Goal: Task Accomplishment & Management: Use online tool/utility

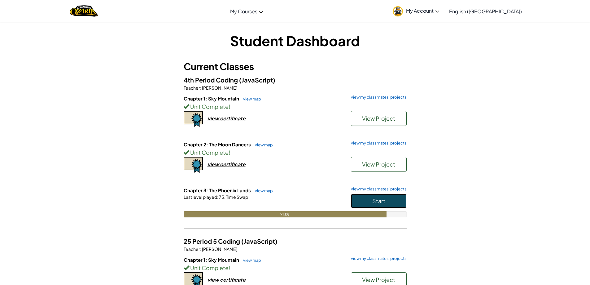
click at [388, 207] on button "Start" at bounding box center [379, 201] width 56 height 14
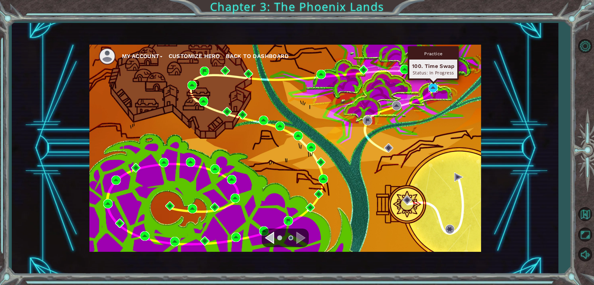
click at [436, 90] on img at bounding box center [433, 87] width 9 height 9
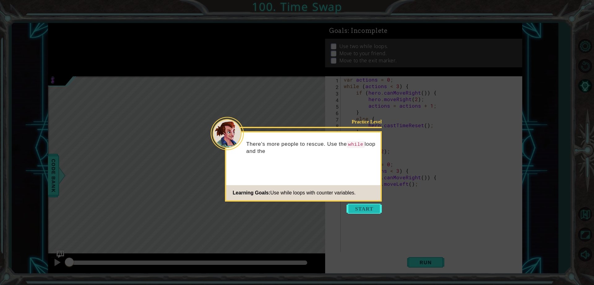
click at [362, 209] on button "Start" at bounding box center [364, 208] width 35 height 10
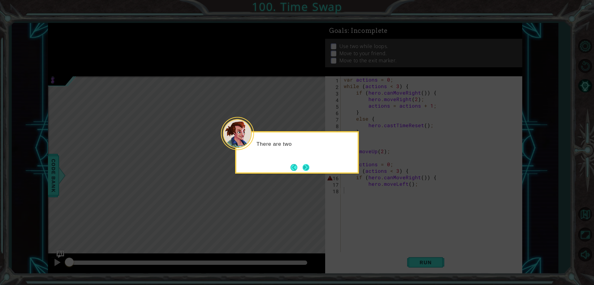
click at [306, 167] on button "Next" at bounding box center [306, 166] width 7 height 7
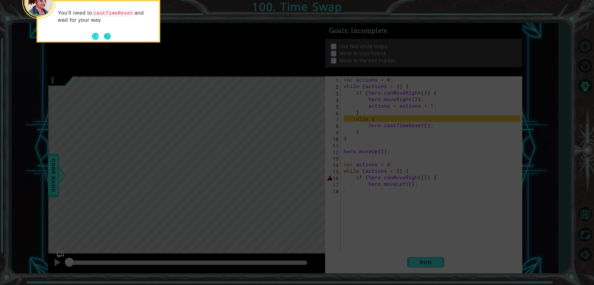
click at [111, 38] on button "Next" at bounding box center [107, 36] width 9 height 9
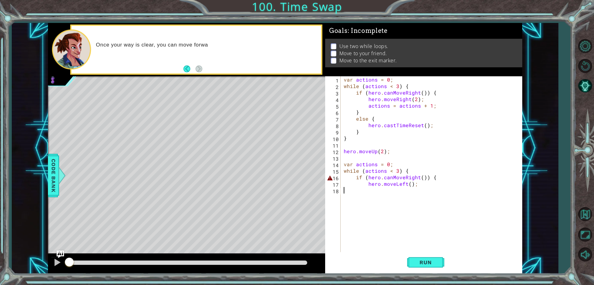
click at [356, 196] on div "var actions = 0 ; while ( actions < 3 ) { if ( hero . canMoveRight ( )) { hero …" at bounding box center [433, 170] width 181 height 189
type textarea "]"
type textarea "}"
click at [344, 191] on div "var actions = 0 ; while ( actions < 3 ) { if ( hero . canMoveRight ( )) { hero …" at bounding box center [433, 170] width 181 height 189
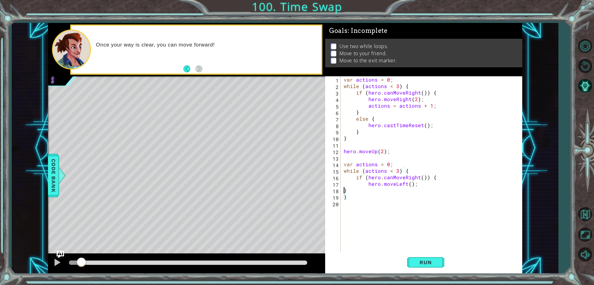
scroll to position [0, 0]
click at [426, 260] on span "Run" at bounding box center [426, 262] width 24 height 6
click at [444, 263] on button "Run" at bounding box center [425, 262] width 37 height 20
drag, startPoint x: 342, startPoint y: 149, endPoint x: 352, endPoint y: 154, distance: 11.5
click at [359, 157] on div "} 1 2 3 4 5 6 7 8 9 10 11 12 13 14 15 16 17 18 19 20 var actions = 0 ; while ( …" at bounding box center [422, 164] width 195 height 176
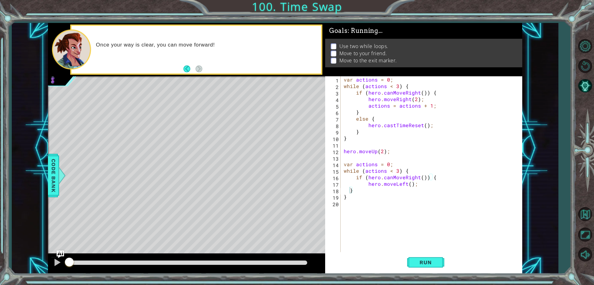
drag, startPoint x: 342, startPoint y: 149, endPoint x: 358, endPoint y: 149, distance: 16.4
click at [358, 149] on div "} 1 2 3 4 5 6 7 8 9 10 11 12 13 14 15 16 17 18 19 20 var actions = 0 ; while ( …" at bounding box center [422, 164] width 195 height 176
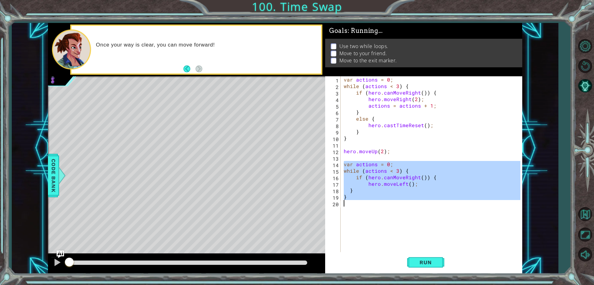
drag, startPoint x: 340, startPoint y: 165, endPoint x: 408, endPoint y: 198, distance: 76.2
click at [408, 198] on div "} 1 2 3 4 5 6 7 8 9 10 11 12 13 14 15 16 17 18 19 20 var actions = 0 ; while ( …" at bounding box center [422, 164] width 195 height 176
type textarea "}"
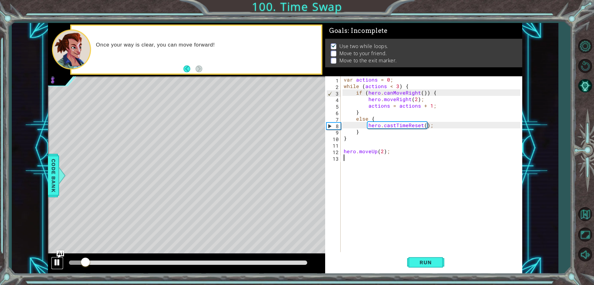
click at [57, 265] on div at bounding box center [57, 262] width 8 height 8
click at [423, 267] on button "Run" at bounding box center [425, 262] width 37 height 20
click at [61, 263] on button at bounding box center [57, 262] width 12 height 13
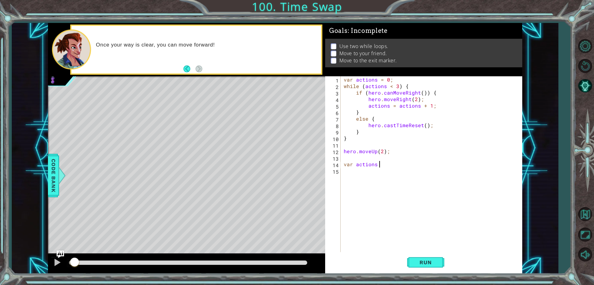
scroll to position [0, 2]
type textarea "var actions = 0;"
type textarea "while (actions < 3) {"
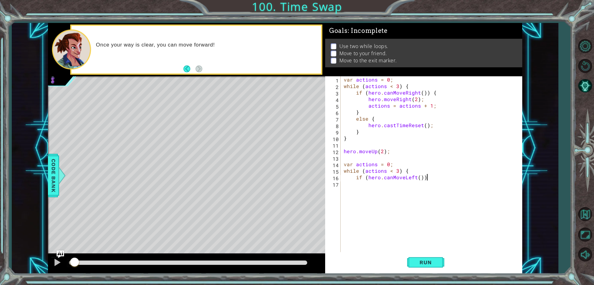
type textarea "if (hero.canMoveLeft()) {"
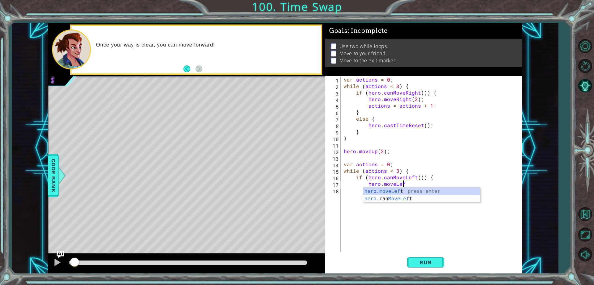
scroll to position [0, 4]
type textarea "hero.moveLeft()"
click at [409, 183] on div "var actions = 0 ; while ( actions < 3 ) { if ( hero . canMoveRight ( )) { hero …" at bounding box center [433, 170] width 181 height 189
click at [410, 191] on div "var actions = 0 ; while ( actions < 3 ) { if ( hero . canMoveRight ( )) { hero …" at bounding box center [433, 170] width 181 height 189
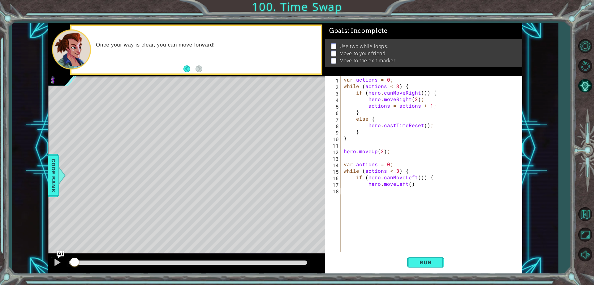
scroll to position [0, 0]
click at [420, 183] on div "var actions = 0 ; while ( actions < 3 ) { if ( hero . canMoveRight ( )) { hero …" at bounding box center [433, 170] width 181 height 189
type textarea "hero.moveLeft()"
type textarea "actions = actions + 1;"
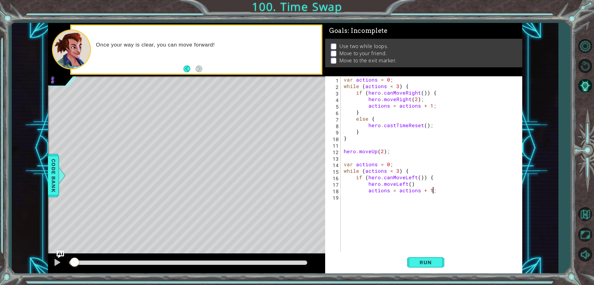
scroll to position [0, 1]
type textarea "}"
type textarea "else{"
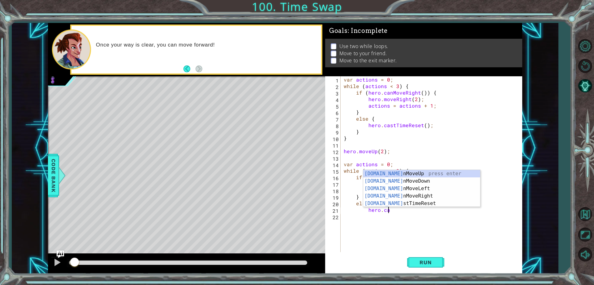
scroll to position [0, 3]
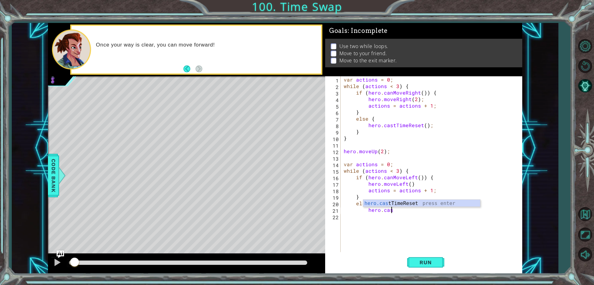
type textarea "hero.cast"
click at [431, 202] on div "hero.cast TimeReset press enter" at bounding box center [421, 210] width 117 height 22
type textarea "}"
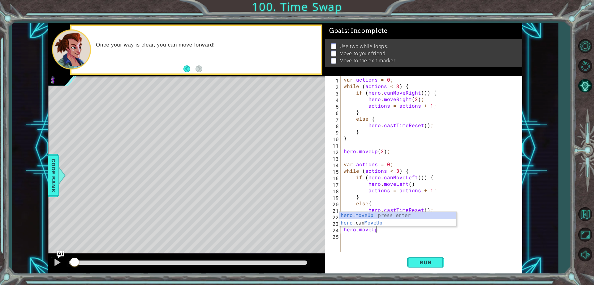
scroll to position [0, 2]
click at [410, 215] on div "hero.moveUp press enter hero. can MoveUp press enter" at bounding box center [398, 226] width 117 height 30
click at [429, 259] on span "Run" at bounding box center [426, 262] width 24 height 6
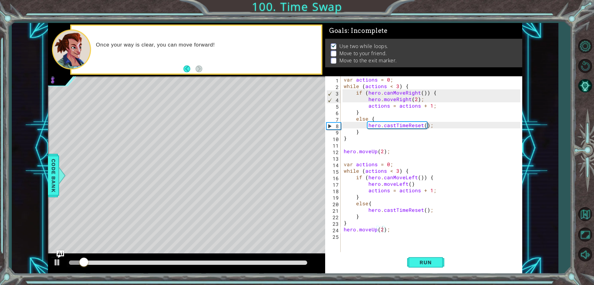
drag, startPoint x: 80, startPoint y: 257, endPoint x: 161, endPoint y: 263, distance: 81.0
click at [161, 263] on div at bounding box center [186, 263] width 277 height 20
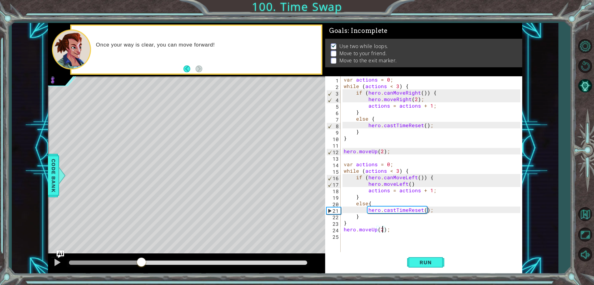
drag, startPoint x: 84, startPoint y: 260, endPoint x: 141, endPoint y: 264, distance: 57.7
click at [141, 264] on div at bounding box center [141, 262] width 11 height 11
click at [397, 171] on div "var actions = 0 ; while ( actions < 3 ) { if ( hero . canMoveRight ( )) { hero …" at bounding box center [433, 170] width 181 height 189
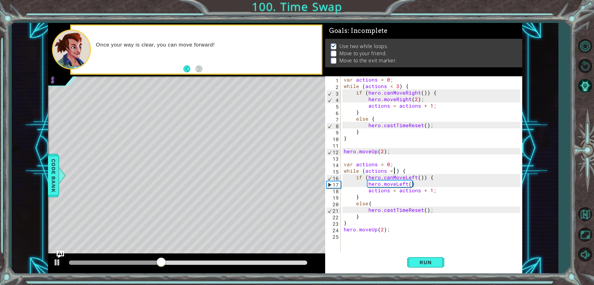
scroll to position [0, 3]
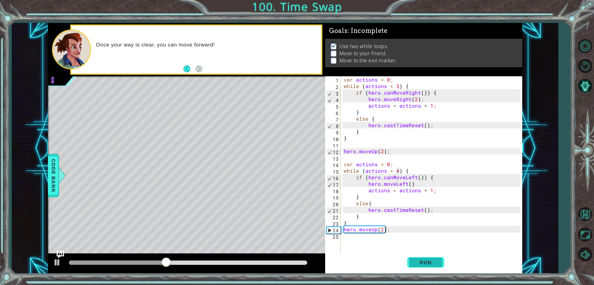
click at [424, 262] on span "Run" at bounding box center [426, 262] width 24 height 6
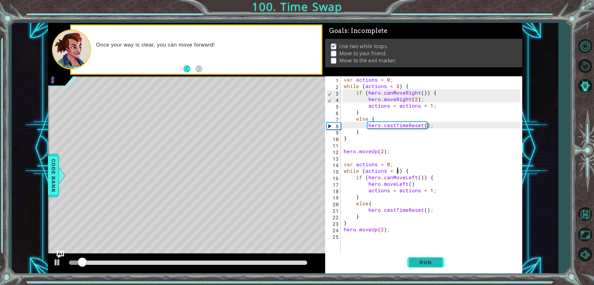
type textarea "while (actions < 5) {"
click at [416, 261] on span "Run" at bounding box center [426, 262] width 24 height 6
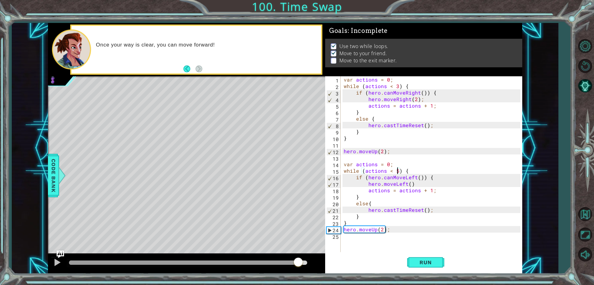
drag, startPoint x: 70, startPoint y: 262, endPoint x: 350, endPoint y: 258, distance: 280.5
click at [304, 280] on div "1 ההההההההההההההההההההההההההההההההההההההההההההההההההההההההההההההההההההההההההההה…" at bounding box center [297, 142] width 594 height 285
click at [346, 233] on div "var actions = 0 ; while ( actions < 3 ) { if ( hero . canMoveRight ( )) { hero …" at bounding box center [433, 170] width 181 height 189
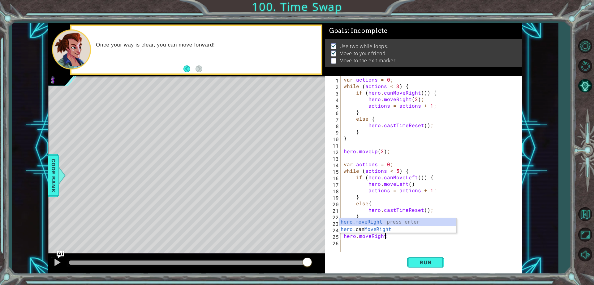
scroll to position [0, 3]
click at [390, 233] on div "var actions = 0 ; while ( actions < 3 ) { if ( hero . canMoveRight ( )) { hero …" at bounding box center [433, 170] width 181 height 189
click at [388, 236] on div "var actions = 0 ; while ( actions < 3 ) { if ( hero . canMoveRight ( )) { hero …" at bounding box center [433, 170] width 181 height 189
click at [457, 222] on div "var actions = 0 ; while ( actions < 3 ) { if ( hero . canMoveRight ( )) { hero …" at bounding box center [433, 170] width 181 height 189
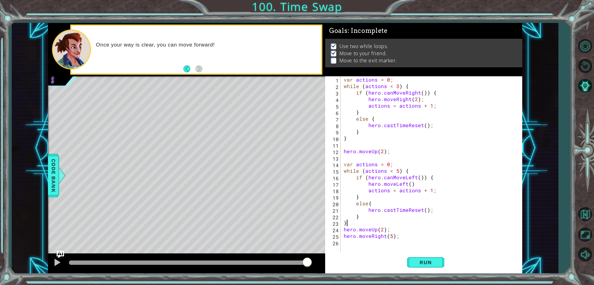
scroll to position [0, 0]
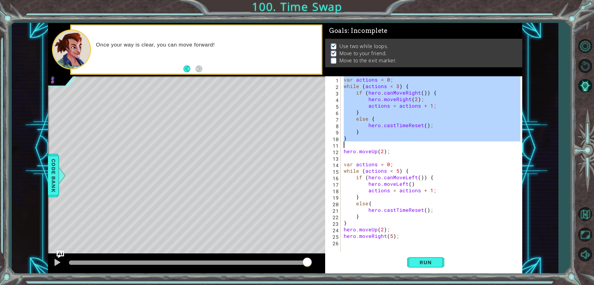
drag, startPoint x: 344, startPoint y: 79, endPoint x: 386, endPoint y: 142, distance: 75.7
click at [385, 142] on div "var actions = 0 ; while ( actions < 3 ) { if ( hero . canMoveRight ( )) { hero …" at bounding box center [433, 170] width 181 height 189
type textarea "}"
click at [400, 146] on div "var actions = 0 ; while ( actions < 3 ) { if ( hero . canMoveRight ( )) { hero …" at bounding box center [432, 164] width 178 height 176
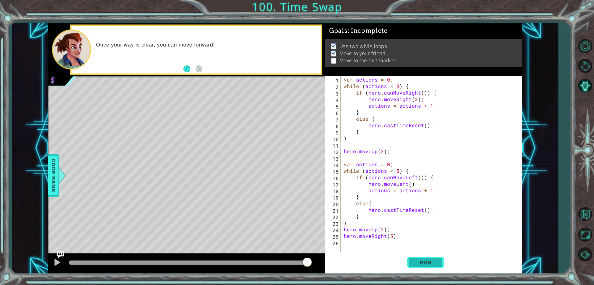
click at [414, 261] on span "Run" at bounding box center [426, 262] width 24 height 6
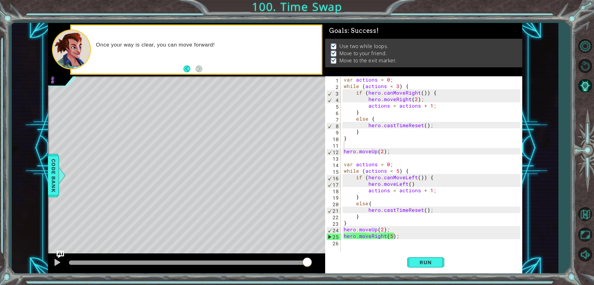
drag, startPoint x: 78, startPoint y: 262, endPoint x: 355, endPoint y: 275, distance: 277.1
click at [356, 283] on body "1 ההההההההההההההההההההההההההההההההההההההההההההההההההההההההההההההההההההההההההההה…" at bounding box center [297, 142] width 594 height 285
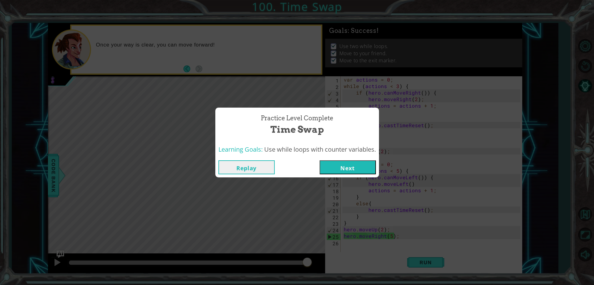
click at [349, 164] on button "Next" at bounding box center [348, 167] width 56 height 14
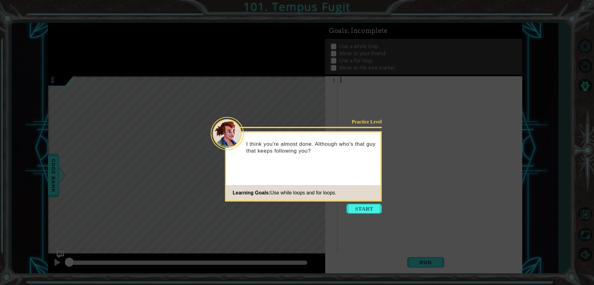
click at [363, 212] on button "Start" at bounding box center [364, 208] width 35 height 10
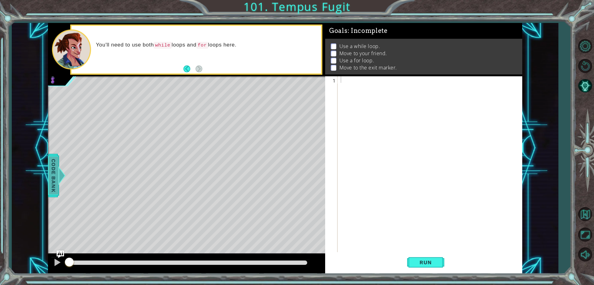
click at [53, 181] on span "Code Bank" at bounding box center [54, 175] width 10 height 38
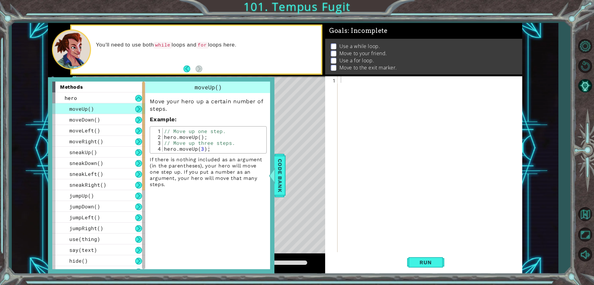
scroll to position [170, 0]
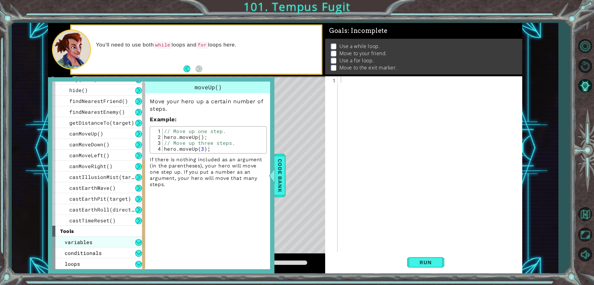
click at [107, 244] on div "variables" at bounding box center [98, 241] width 93 height 11
click at [104, 252] on div "assignment" at bounding box center [98, 252] width 93 height 11
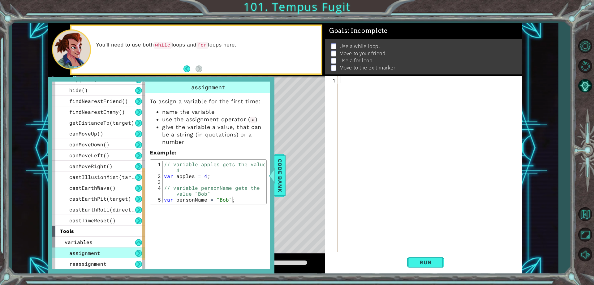
scroll to position [192, 0]
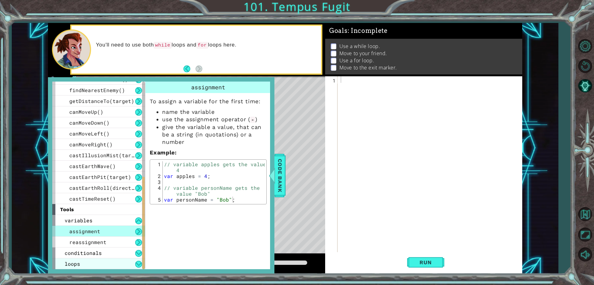
click at [103, 262] on div "loops" at bounding box center [98, 263] width 93 height 11
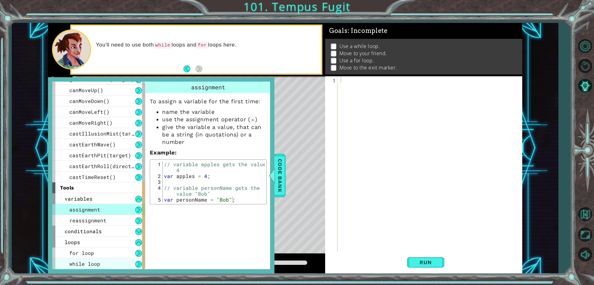
click at [103, 261] on div "while loop" at bounding box center [98, 263] width 93 height 11
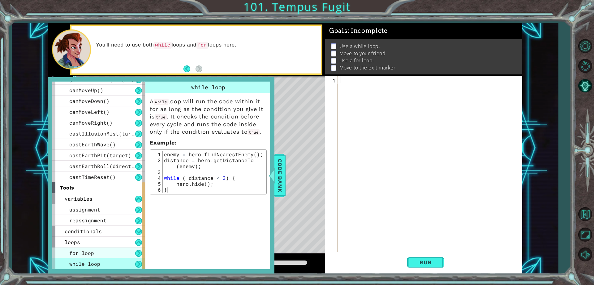
click at [105, 254] on div "for loop" at bounding box center [98, 252] width 93 height 11
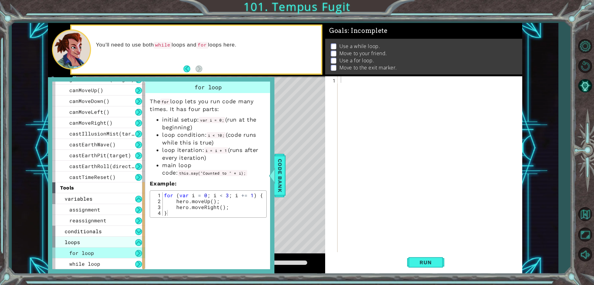
click at [105, 245] on div "loops" at bounding box center [98, 241] width 93 height 11
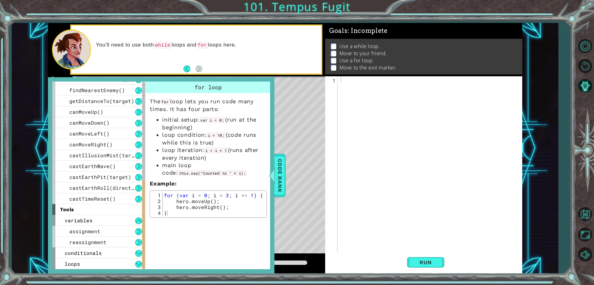
scroll to position [192, 0]
click at [98, 239] on span "reassignment" at bounding box center [87, 241] width 37 height 7
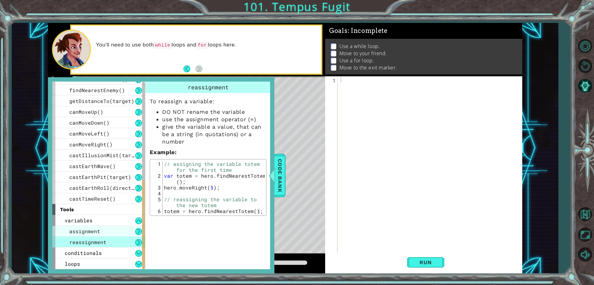
click at [99, 229] on div "assignment" at bounding box center [98, 230] width 93 height 11
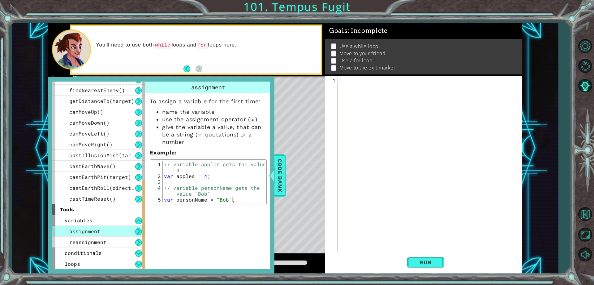
click at [347, 80] on div at bounding box center [432, 170] width 184 height 189
click at [275, 173] on div at bounding box center [272, 175] width 8 height 19
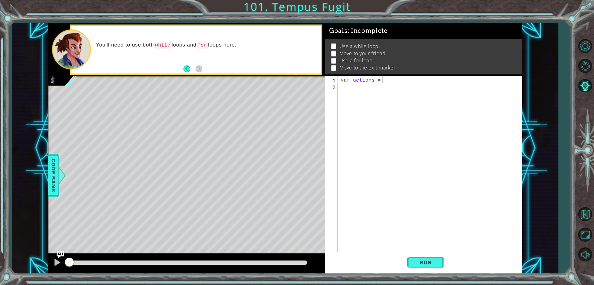
click at [383, 78] on div "var actions =" at bounding box center [432, 170] width 184 height 189
type textarea "var actions = 4;"
click at [376, 85] on div "var actions = 4 ;" at bounding box center [432, 170] width 184 height 189
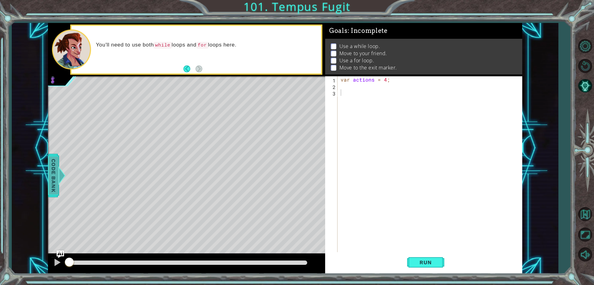
click at [56, 174] on span "Code Bank" at bounding box center [54, 175] width 10 height 38
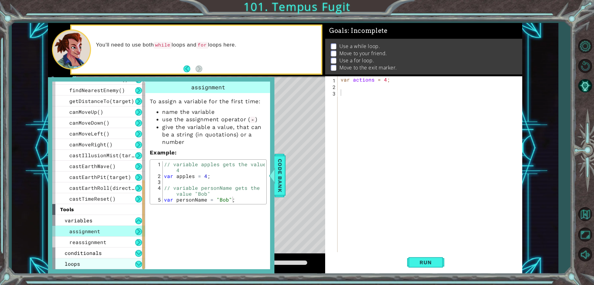
click at [106, 259] on div "loops" at bounding box center [98, 263] width 93 height 11
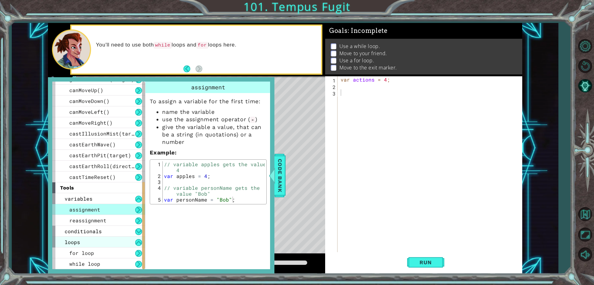
click at [105, 259] on div "while loop" at bounding box center [98, 263] width 93 height 11
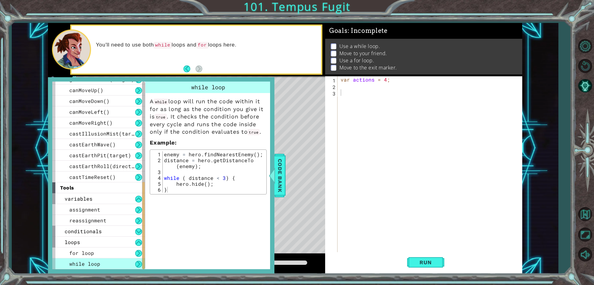
click at [343, 96] on div "var actions = 4 ;" at bounding box center [432, 170] width 184 height 189
type textarea "while ( distance <"
type textarea "hero.hide();"
click at [264, 182] on div "enemy = hero . findNearestEnemy ( ) ; distance = hero . getDistanceTo ( enemy )…" at bounding box center [214, 177] width 102 height 53
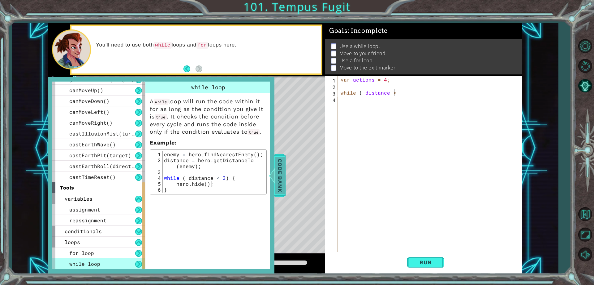
click at [270, 182] on div at bounding box center [272, 175] width 8 height 19
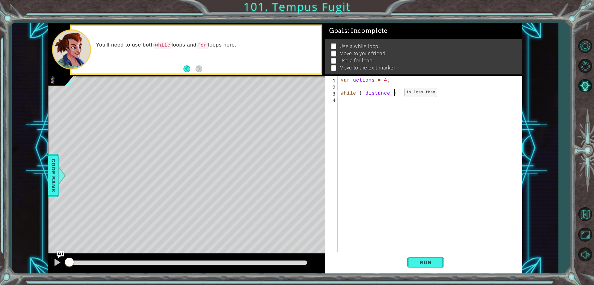
click at [394, 94] on div "var actions = 4 ; while ( distance <" at bounding box center [432, 170] width 184 height 189
click at [55, 178] on span "Code Bank" at bounding box center [54, 175] width 10 height 38
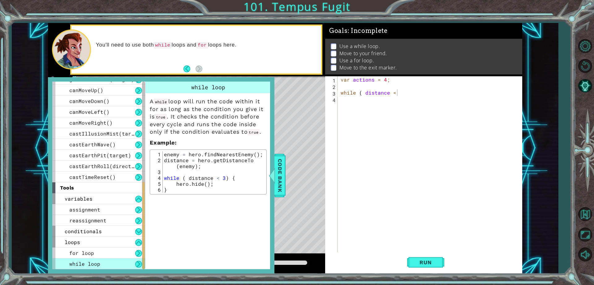
click at [398, 93] on div "var actions = 4 ; while ( distance <" at bounding box center [432, 170] width 184 height 189
type textarea "while ( distance < 3 ) {"
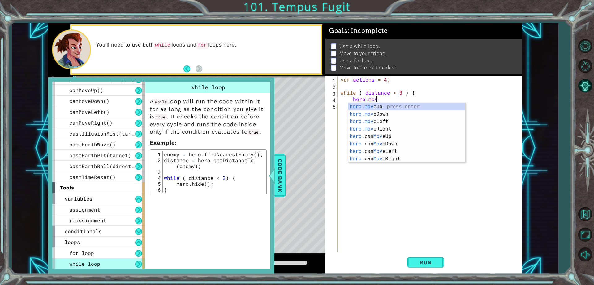
scroll to position [0, 2]
click at [280, 176] on span "Code Bank" at bounding box center [280, 175] width 10 height 38
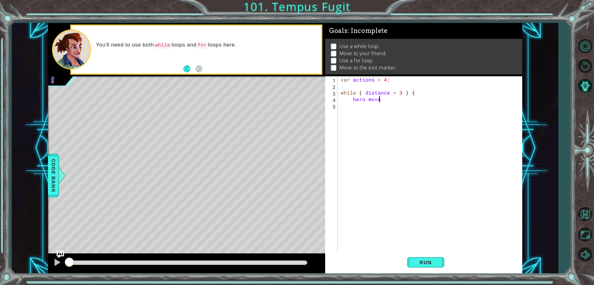
click at [383, 102] on div "var actions = 4 ; while ( distance < 3 ) { hero . move" at bounding box center [432, 170] width 184 height 189
type textarea "hero.moveRight();"
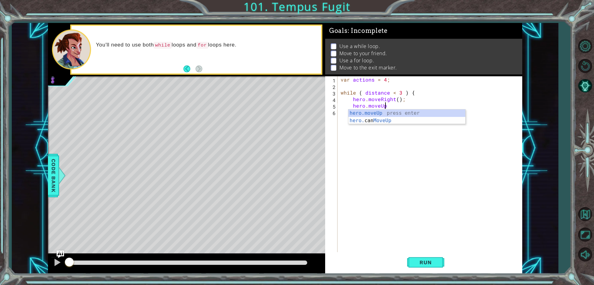
scroll to position [0, 3]
type textarea "hero.moveUp();"
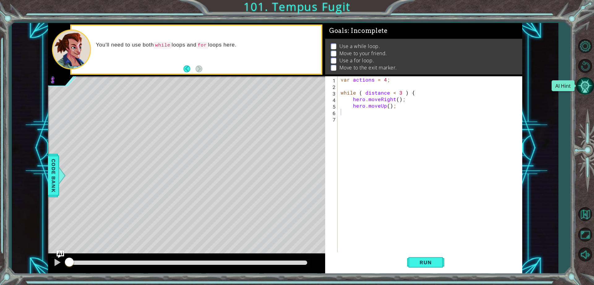
click at [589, 87] on button "AI Hint" at bounding box center [585, 86] width 18 height 18
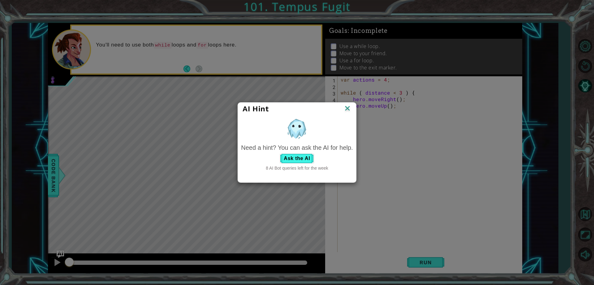
click at [345, 108] on img at bounding box center [348, 108] width 8 height 9
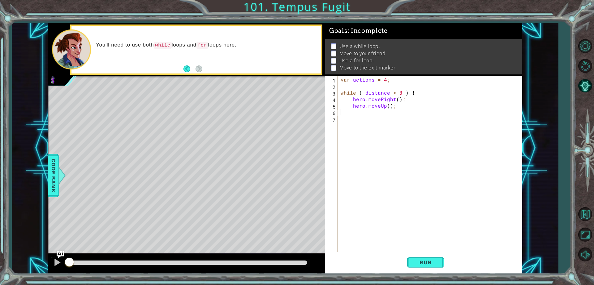
drag, startPoint x: 53, startPoint y: 171, endPoint x: 58, endPoint y: 169, distance: 5.7
click at [55, 171] on span "Code Bank" at bounding box center [54, 175] width 10 height 38
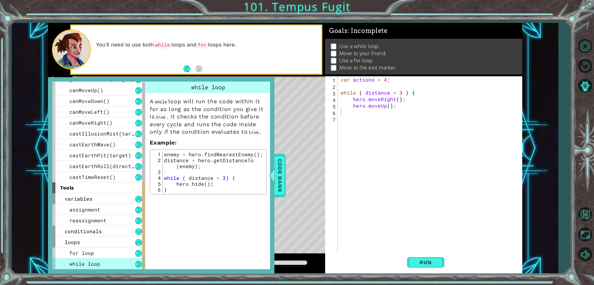
click at [349, 112] on div "var actions = 4 ; while ( distance < 3 ) { hero . moveRight ( ) ; hero . moveUp…" at bounding box center [432, 170] width 184 height 189
click at [88, 255] on span "for loop" at bounding box center [81, 252] width 25 height 7
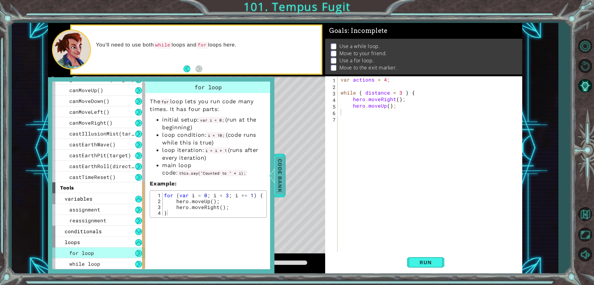
click at [277, 178] on span "Code Bank" at bounding box center [280, 175] width 10 height 38
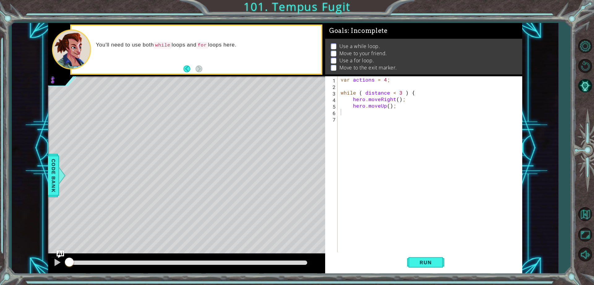
click at [349, 112] on div "var actions = 4 ; while ( distance < 3 ) { hero . moveRight ( ) ; hero . moveUp…" at bounding box center [432, 170] width 184 height 189
drag, startPoint x: 428, startPoint y: 273, endPoint x: 427, endPoint y: 268, distance: 5.3
click at [427, 271] on div "} 1 2 3 4 5 6 7 var actions = 4 ; while ( distance < 3 ) { hero . moveRight ( )…" at bounding box center [423, 174] width 197 height 197
click at [427, 261] on span "Run" at bounding box center [426, 262] width 24 height 6
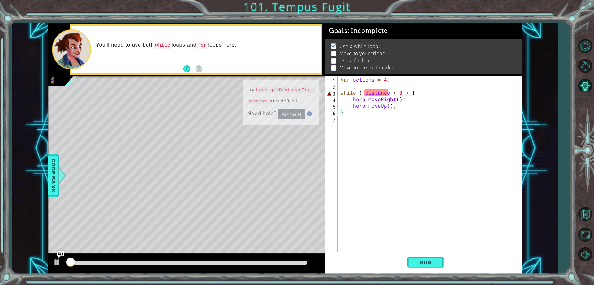
scroll to position [3, 0]
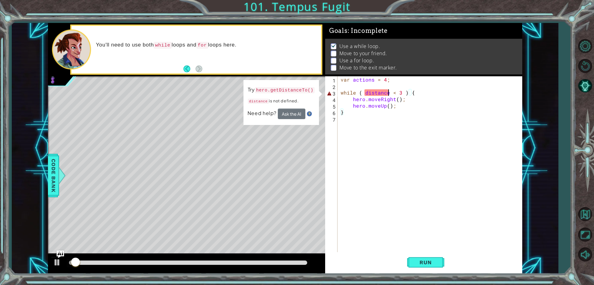
click at [389, 92] on div "var actions = 4 ; while ( distance < 3 ) { hero . moveRight ( ) ; hero . moveUp…" at bounding box center [432, 170] width 184 height 189
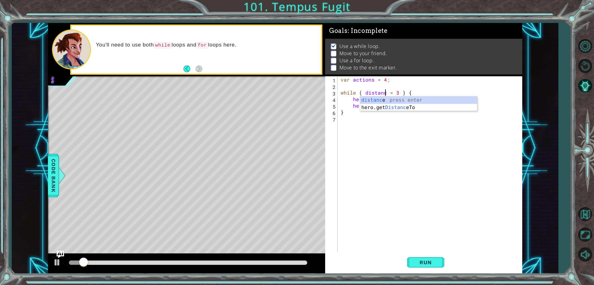
type textarea "while ( distance < 3 ) {"
click at [413, 147] on div "var actions = 4 ; while ( distance < 3 ) { hero . moveRight ( ) ; hero . moveUp…" at bounding box center [432, 170] width 184 height 189
drag, startPoint x: 95, startPoint y: 267, endPoint x: 22, endPoint y: 264, distance: 73.1
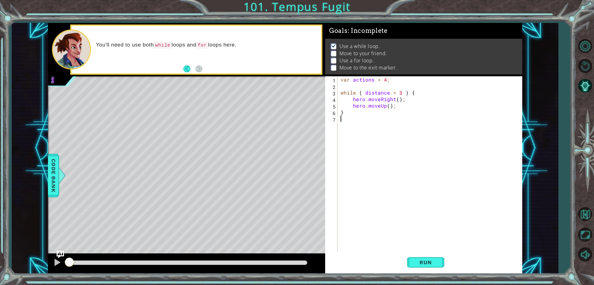
click at [22, 264] on div "1 ההההההההההההההההההההההההההההההההההההההההההההההההההההההההההההההההההההההההההההה…" at bounding box center [285, 148] width 547 height 250
click at [55, 262] on div at bounding box center [57, 262] width 8 height 8
click at [589, 84] on button "AI Hint" at bounding box center [585, 86] width 18 height 18
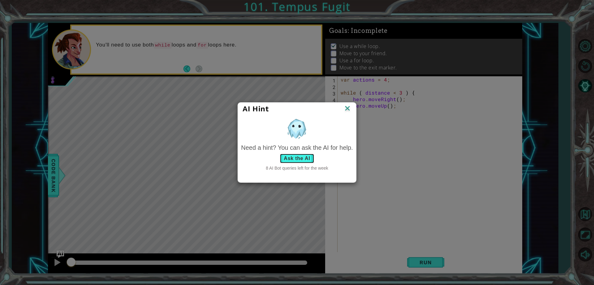
click at [303, 160] on button "Ask the AI" at bounding box center [297, 158] width 34 height 10
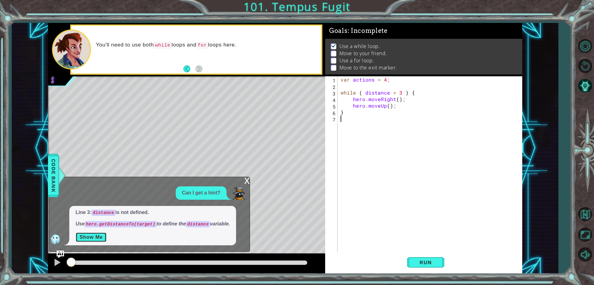
click at [89, 235] on button "Show Me" at bounding box center [91, 237] width 31 height 10
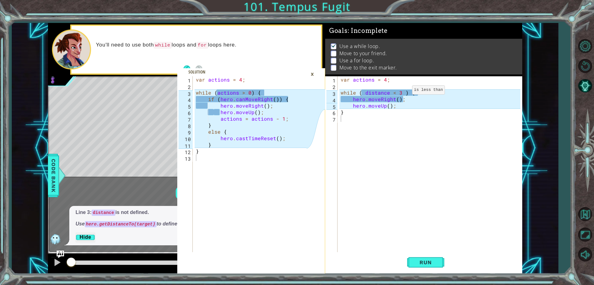
click at [402, 91] on div "var actions = 4 ; while ( distance < 3 ) { hero . moveRight ( ) ; hero . moveUp…" at bounding box center [432, 170] width 184 height 189
click at [401, 92] on div "var actions = 4 ; while ( distance < 3 ) { hero . moveRight ( ) ; hero . moveUp…" at bounding box center [432, 170] width 184 height 189
click at [393, 94] on div "var actions = 4 ; while ( distance < 0 ) { hero . moveRight ( ) ; hero . moveUp…" at bounding box center [432, 170] width 184 height 189
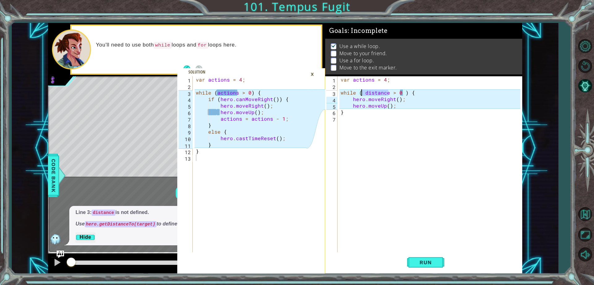
drag, startPoint x: 388, startPoint y: 93, endPoint x: 363, endPoint y: 92, distance: 25.4
click at [363, 92] on div "var actions = 4 ; while ( distance > 0 ) { hero . moveRight ( ) ; hero . moveUp…" at bounding box center [432, 170] width 184 height 189
type textarea "while (actions > 0 ) {"
click at [376, 150] on div "var actions = 4 ; while ( actions > 0 ) { hero . moveRight ( ) ; hero . moveUp …" at bounding box center [432, 170] width 184 height 189
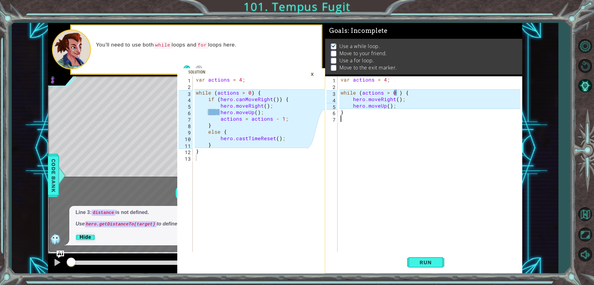
scroll to position [0, 0]
click at [355, 104] on div "var actions = 4 ; while ( actions > 0 ) { hero . moveRight ( ) ; hero . moveUp …" at bounding box center [432, 170] width 184 height 189
click at [347, 107] on div "var actions = 4 ; while ( actions > 0 ) { hero . moveRight ( ) ; hero . moveUp …" at bounding box center [432, 170] width 184 height 189
click at [349, 99] on div "var actions = 4 ; while ( actions > 0 ) { hero . moveRight ( ) ; hero . moveUp …" at bounding box center [432, 170] width 184 height 189
type textarea "hero.moveRight();"
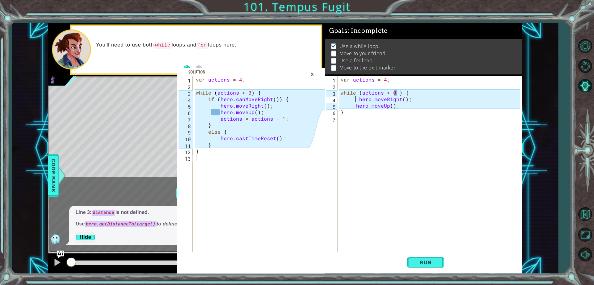
click at [346, 120] on div "var actions = 4 ; while ( actions > 0 ) { hero . moveRight ( ) ; hero . moveUp …" at bounding box center [432, 170] width 184 height 189
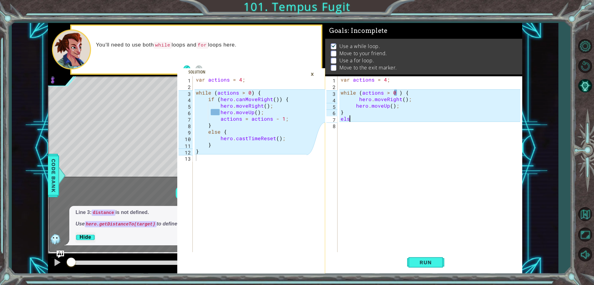
scroll to position [0, 0]
type textarea "else {"
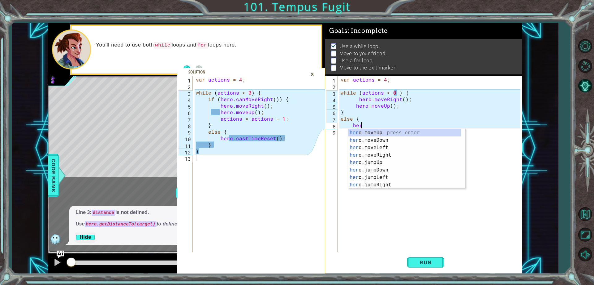
scroll to position [0, 1]
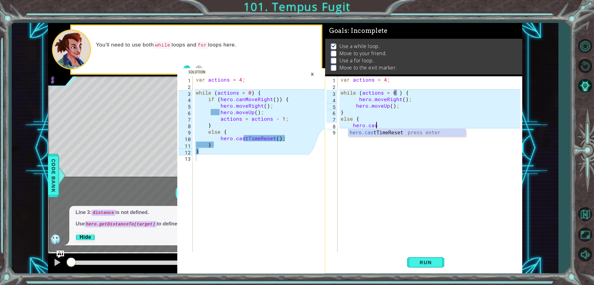
type textarea "hero.cast"
click at [401, 133] on div "hero.cast TimeReset press enter" at bounding box center [407, 140] width 117 height 22
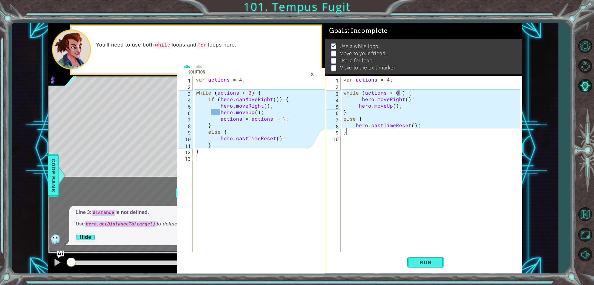
scroll to position [0, 1]
click at [358, 99] on div "var actions = 4 ; while ( actions > 0 ) { hero . moveRight ( ) ; hero . moveUp …" at bounding box center [432, 170] width 181 height 189
click at [412, 93] on div "var actions = 4 ; while ( actions > 0 ) { hero . moveRight ( ) ; hero . moveUp …" at bounding box center [432, 170] width 181 height 189
type textarea "while (actions > 0 ) {"
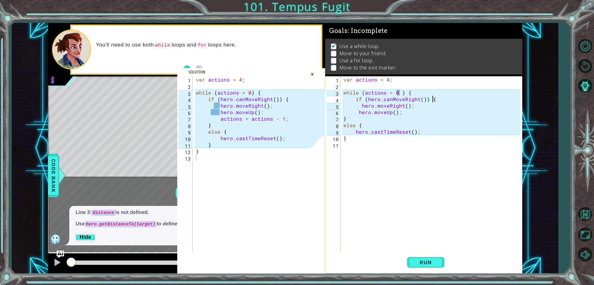
scroll to position [0, 5]
click at [398, 93] on div "var actions = 4 ; while ( actions > 0 ) { if ( hero . canMoveRight ( )) { hero …" at bounding box center [432, 170] width 181 height 189
click at [400, 92] on div "var actions = 4 ; while ( actions > 0 ) { if ( hero . canMoveRight ( )) { hero …" at bounding box center [432, 170] width 181 height 189
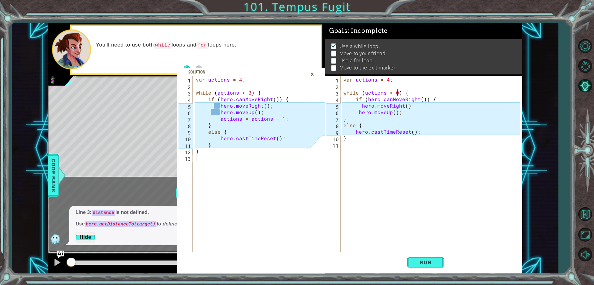
click at [362, 104] on div "var actions = 4 ; while ( actions > 0 ) { if ( hero . canMoveRight ( )) { hero …" at bounding box center [432, 170] width 181 height 189
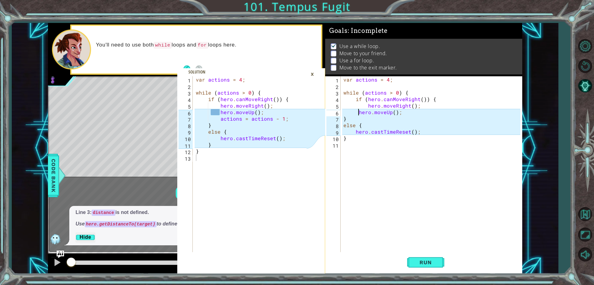
click at [357, 113] on div "var actions = 4 ; while ( actions > 0 ) { if ( hero . canMoveRight ( )) { hero …" at bounding box center [432, 170] width 181 height 189
type textarea "hero.moveUp();"
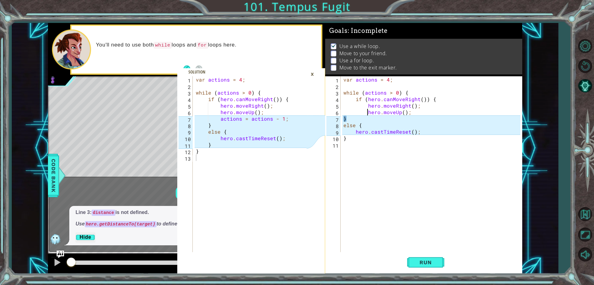
click at [415, 111] on div "var actions = 4 ; while ( actions > 0 ) { if ( hero . canMoveRight ( )) { hero …" at bounding box center [432, 170] width 181 height 189
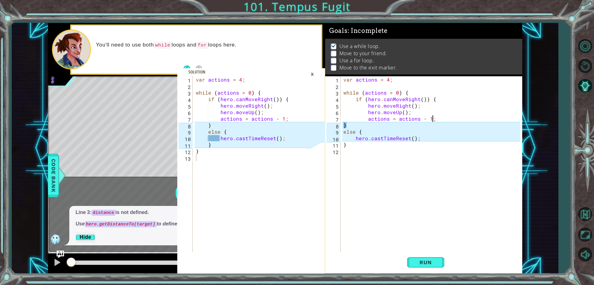
scroll to position [0, 5]
click at [347, 123] on div "var actions = 4 ; while ( actions > 0 ) { if ( hero . canMoveRight ( )) { hero …" at bounding box center [432, 170] width 181 height 189
click at [342, 124] on div "var actions = 4 ; while ( actions > 0 ) { if ( hero . canMoveRight ( )) { hero …" at bounding box center [432, 170] width 181 height 189
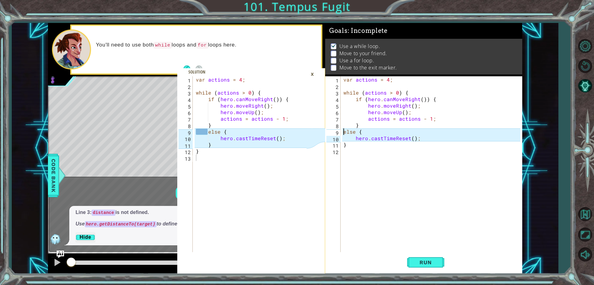
click at [344, 131] on div "var actions = 4 ; while ( actions > 0 ) { if ( hero . canMoveRight ( )) { hero …" at bounding box center [432, 170] width 181 height 189
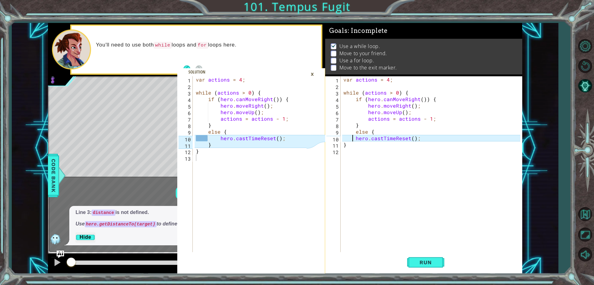
click at [351, 138] on div "var actions = 4 ; while ( actions > 0 ) { if ( hero . canMoveRight ( )) { hero …" at bounding box center [432, 170] width 181 height 189
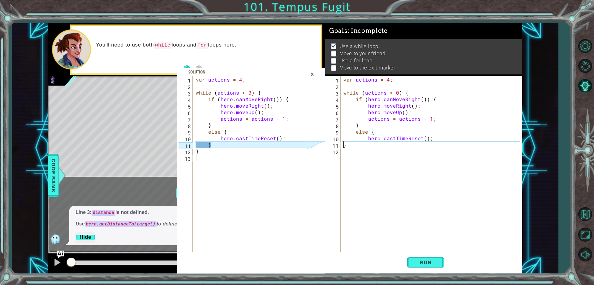
click at [344, 143] on div "var actions = 4 ; while ( actions > 0 ) { if ( hero . canMoveRight ( )) { hero …" at bounding box center [432, 170] width 181 height 189
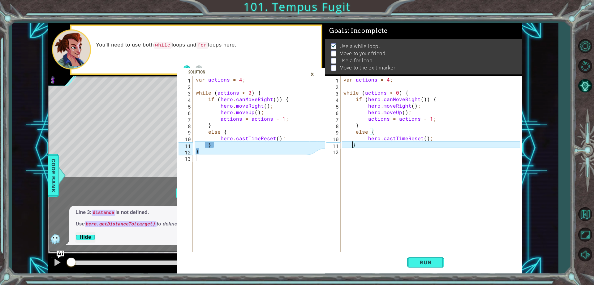
type textarea "}"
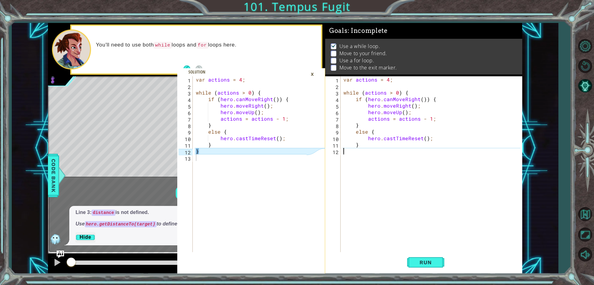
click at [350, 148] on div "var actions = 4 ; while ( actions > 0 ) { if ( hero . canMoveRight ( )) { hero …" at bounding box center [432, 170] width 181 height 189
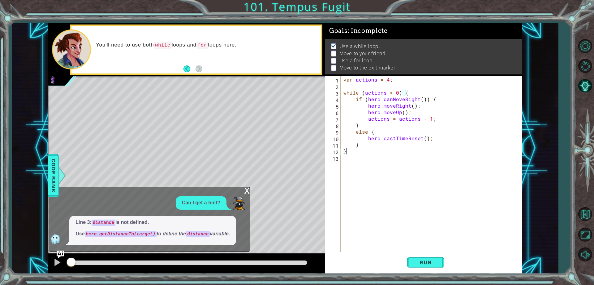
type textarea "}"
click at [243, 191] on div "x Can I get a hint? Line 3: distance is not defined. Use hero.getDistanceTo(tar…" at bounding box center [149, 218] width 201 height 65
click at [246, 190] on div "x" at bounding box center [247, 190] width 6 height 6
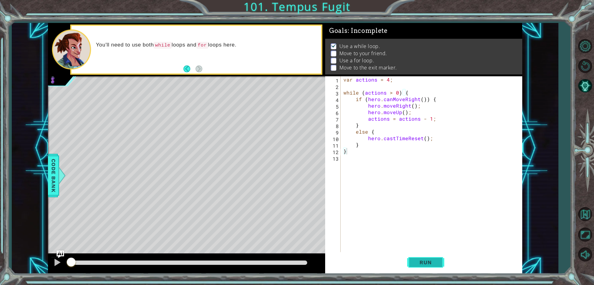
click at [411, 262] on button "Run" at bounding box center [425, 262] width 37 height 20
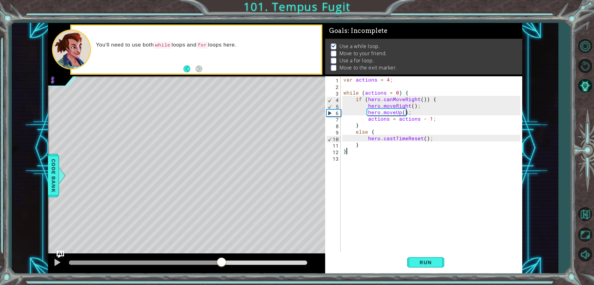
drag, startPoint x: 85, startPoint y: 264, endPoint x: 267, endPoint y: 253, distance: 183.0
click at [227, 267] on div at bounding box center [221, 262] width 11 height 11
click at [355, 164] on div "var actions = 4 ; while ( actions > 0 ) { if ( hero . canMoveRight ( )) { hero …" at bounding box center [432, 170] width 181 height 189
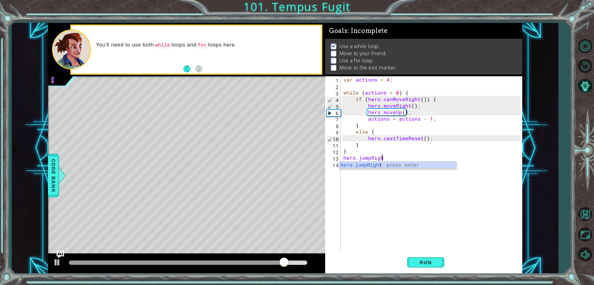
scroll to position [0, 2]
type textarea "hero.jumpRig"
click at [353, 164] on div "hero.jumpRig ht press enter" at bounding box center [397, 172] width 117 height 22
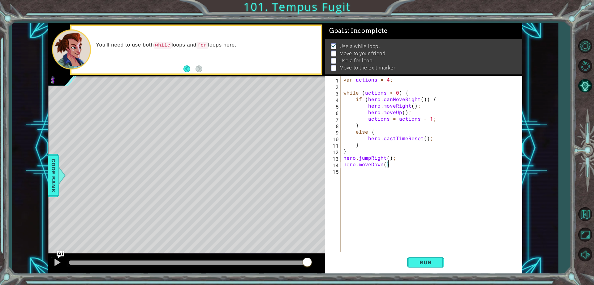
scroll to position [0, 3]
click at [384, 164] on div "var actions = 4 ; while ( actions > 0 ) { if ( hero . canMoveRight ( )) { hero …" at bounding box center [432, 170] width 181 height 189
type textarea "hero.moveDown(2);"
click at [392, 170] on div "var actions = 4 ; while ( actions > 0 ) { if ( hero . canMoveRight ( )) { hero …" at bounding box center [432, 170] width 181 height 189
click at [385, 170] on div "var actions = 4 ; while ( actions > 0 ) { if ( hero . canMoveRight ( )) { hero …" at bounding box center [432, 170] width 181 height 189
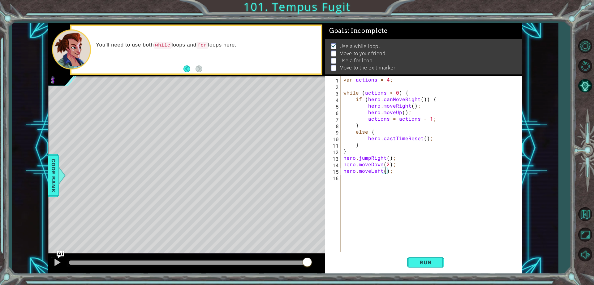
type textarea "hero.moveLeft(2);"
click at [401, 177] on div "var actions = 4 ; while ( actions > 0 ) { if ( hero . canMoveRight ( )) { hero …" at bounding box center [432, 170] width 181 height 189
click at [53, 170] on span "Code Bank" at bounding box center [54, 175] width 10 height 38
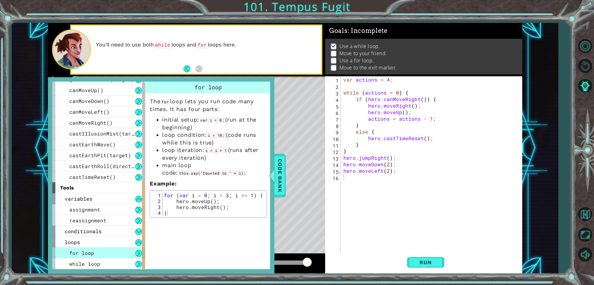
click at [350, 182] on div "var actions = 4 ; while ( actions > 0 ) { if ( hero . canMoveRight ( )) { hero …" at bounding box center [432, 170] width 181 height 189
type textarea "for ( var i = 0; i < 3; i += 1) {"
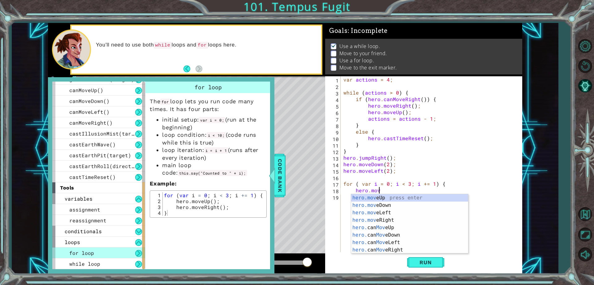
scroll to position [0, 2]
click at [273, 172] on div at bounding box center [272, 175] width 8 height 19
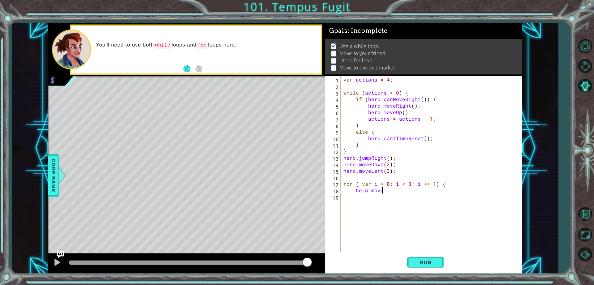
click at [382, 191] on div "var actions = 4 ; while ( actions > 0 ) { if ( hero . canMoveRight ( )) { hero …" at bounding box center [432, 170] width 181 height 189
type textarea "hero.moveDown();"
type textarea "hero.moveRight();"
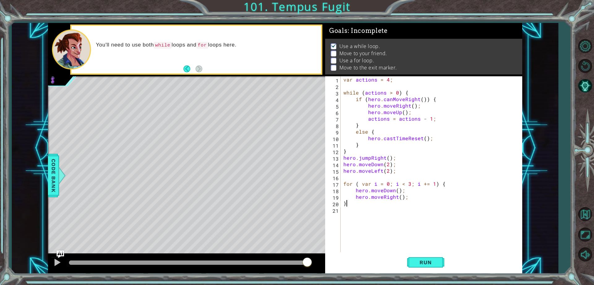
scroll to position [0, 1]
click at [427, 266] on button "Run" at bounding box center [425, 262] width 37 height 20
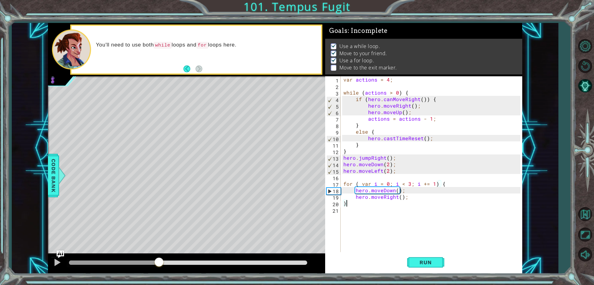
drag, startPoint x: 81, startPoint y: 267, endPoint x: 196, endPoint y: 284, distance: 116.8
click at [175, 282] on div "1 2 3 4 5 6 7 8 9 10 11 12 13 var actions = 4 ; while ( actions > 0 ) { if ( he…" at bounding box center [297, 142] width 594 height 285
click at [396, 198] on div "var actions = 4 ; while ( actions > 0 ) { if ( hero . canMoveRight ( )) { hero …" at bounding box center [432, 170] width 181 height 189
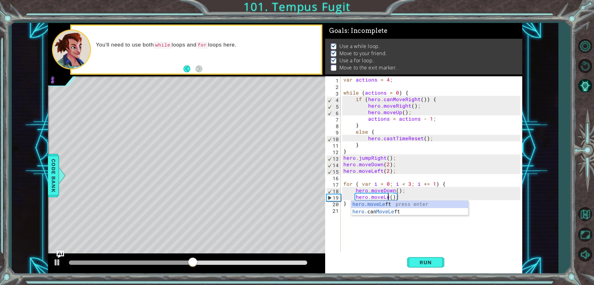
type textarea "hero.moveLeft();"
click at [356, 224] on div "var actions = 4 ; while ( actions > 0 ) { if ( hero . canMoveRight ( )) { hero …" at bounding box center [432, 170] width 181 height 189
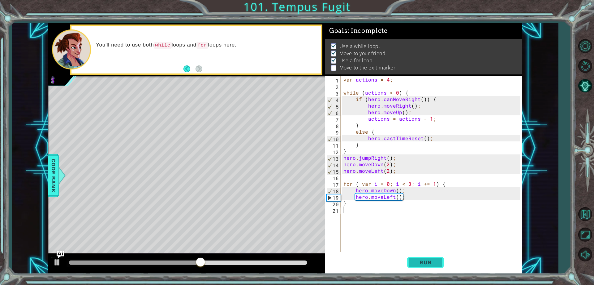
click at [421, 253] on button "Run" at bounding box center [425, 262] width 37 height 20
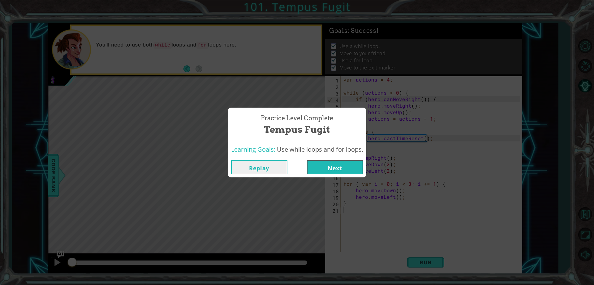
drag, startPoint x: 97, startPoint y: 264, endPoint x: 235, endPoint y: 206, distance: 149.3
click at [77, 264] on body "1 2 3 4 5 6 7 8 9 10 11 12 13 var actions = 4 ; while ( actions > 0 ) { if ( he…" at bounding box center [297, 142] width 594 height 285
click at [264, 166] on button "Replay" at bounding box center [259, 167] width 56 height 14
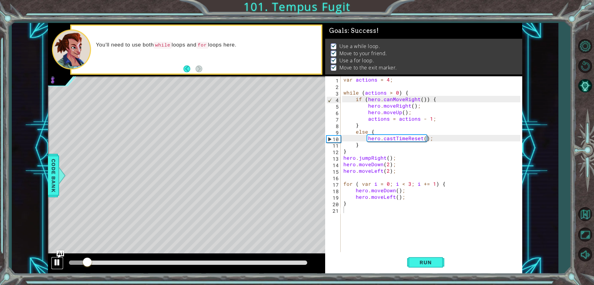
click at [57, 261] on div at bounding box center [57, 262] width 8 height 8
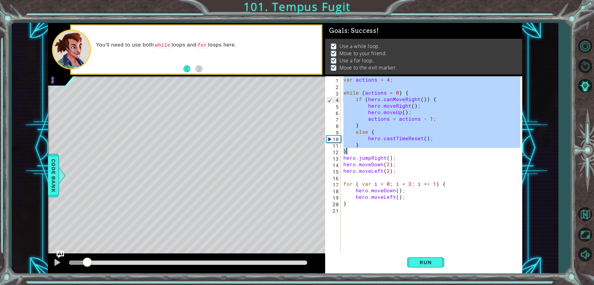
drag, startPoint x: 343, startPoint y: 79, endPoint x: 378, endPoint y: 147, distance: 76.8
click at [378, 148] on div "var actions = 4 ; while ( actions > 0 ) { if ( hero . canMoveRight ( )) { hero …" at bounding box center [432, 170] width 181 height 189
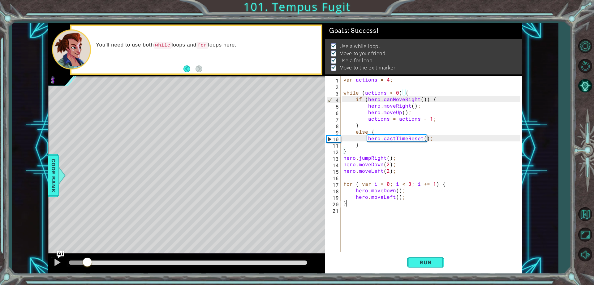
click at [415, 202] on div "var actions = 4 ; while ( actions > 0 ) { if ( hero . canMoveRight ( )) { hero …" at bounding box center [432, 170] width 181 height 189
type textarea "}"
drag, startPoint x: 85, startPoint y: 261, endPoint x: 414, endPoint y: 266, distance: 329.1
click at [414, 268] on div "1 2 3 4 5 6 7 8 9 10 11 12 13 var actions = 4 ; while ( actions > 0 ) { if ( he…" at bounding box center [285, 148] width 475 height 250
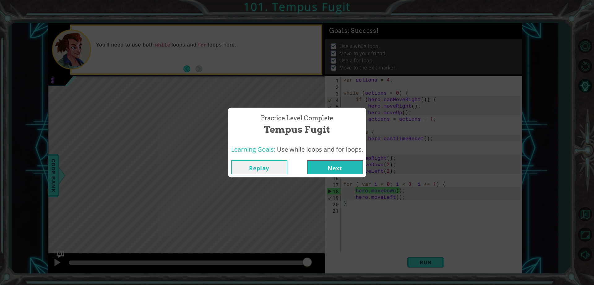
click at [335, 167] on button "Next" at bounding box center [335, 167] width 56 height 14
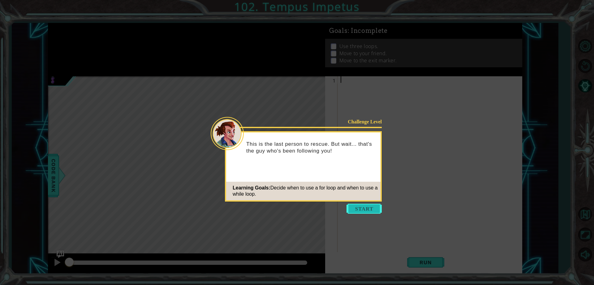
click at [369, 211] on button "Start" at bounding box center [364, 208] width 35 height 10
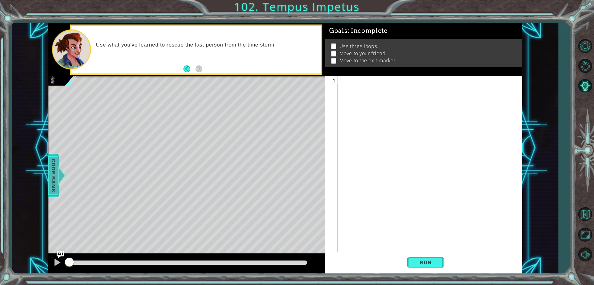
drag, startPoint x: 54, startPoint y: 173, endPoint x: 101, endPoint y: 175, distance: 46.8
click at [55, 173] on span "Code Bank" at bounding box center [54, 175] width 10 height 38
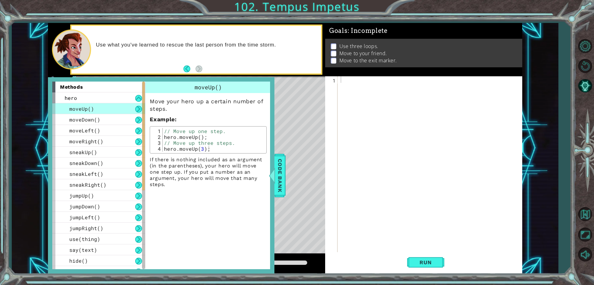
scroll to position [170, 0]
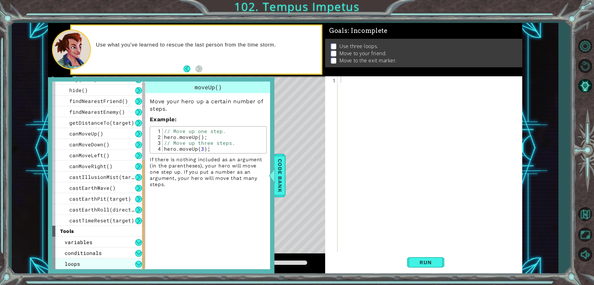
click at [102, 261] on div "loops" at bounding box center [98, 263] width 93 height 11
click at [114, 263] on div "loops" at bounding box center [98, 263] width 93 height 11
click at [137, 264] on button at bounding box center [138, 263] width 7 height 7
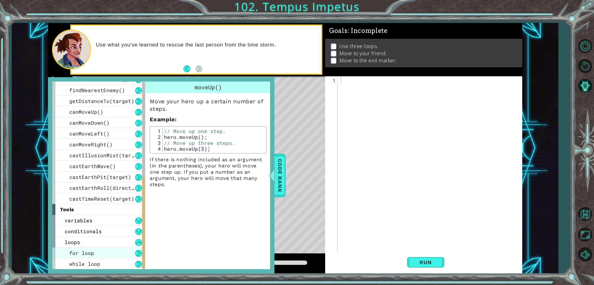
click at [121, 257] on div "for loop" at bounding box center [98, 252] width 93 height 11
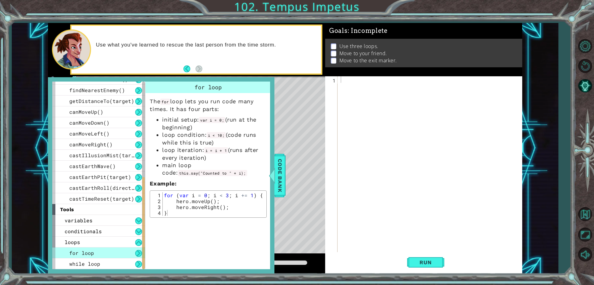
click at [377, 79] on div at bounding box center [432, 170] width 184 height 189
type textarea "for (var i = 0; i < 3; i += 1) {"
drag, startPoint x: 278, startPoint y: 175, endPoint x: 326, endPoint y: 159, distance: 49.8
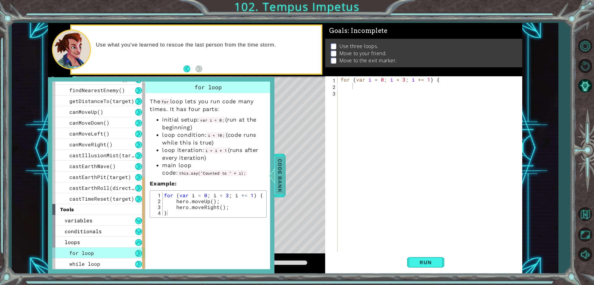
click at [279, 175] on span "Code Bank" at bounding box center [280, 175] width 10 height 38
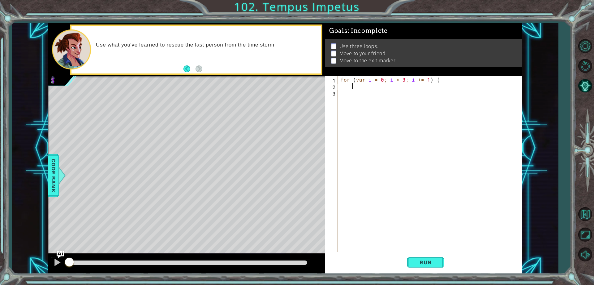
click at [358, 85] on div "for ( var i = 0 ; i < 3 ; i += 1 ) {" at bounding box center [432, 170] width 184 height 189
type textarea "hero.moveDown();"
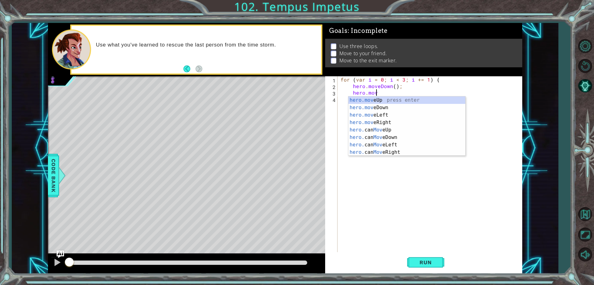
scroll to position [0, 2]
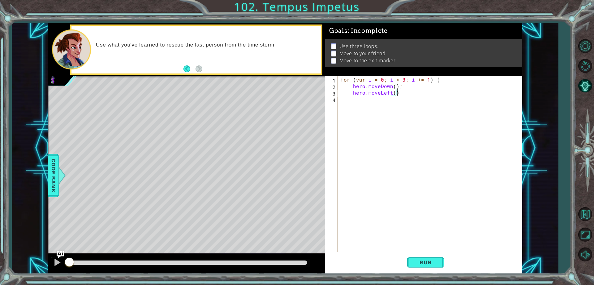
type textarea "hero.moveLeft();"
click at [417, 262] on span "Run" at bounding box center [426, 262] width 24 height 6
type textarea "}"
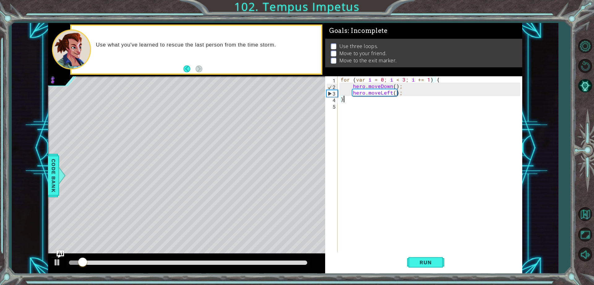
click at [346, 107] on div "for ( var i = 0 ; i < 3 ; i += 1 ) { hero . moveDown ( ) ; hero . moveLeft ( ) …" at bounding box center [432, 170] width 184 height 189
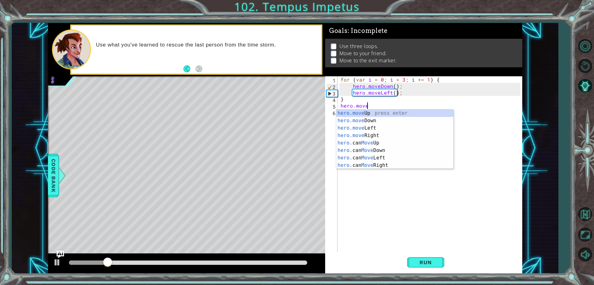
scroll to position [0, 2]
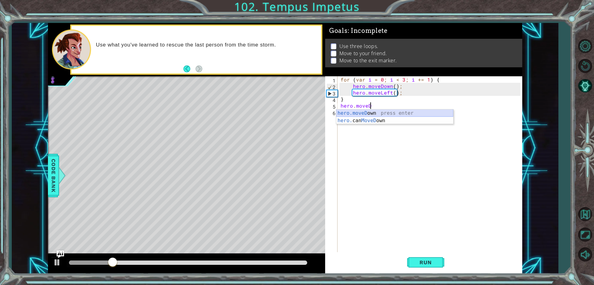
click at [450, 112] on div "hero.moveD own press enter hero. can MoveD own press enter" at bounding box center [395, 124] width 117 height 30
type textarea "hero.moveDown(1);"
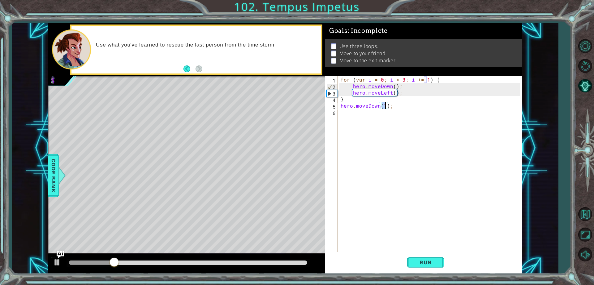
click at [430, 108] on div "for ( var i = 0 ; i < 3 ; i += 1 ) { hero . moveDown ( ) ; hero . moveLeft ( ) …" at bounding box center [432, 170] width 184 height 189
click at [57, 267] on button at bounding box center [57, 262] width 12 height 13
click at [53, 181] on span "Code Bank" at bounding box center [54, 175] width 10 height 38
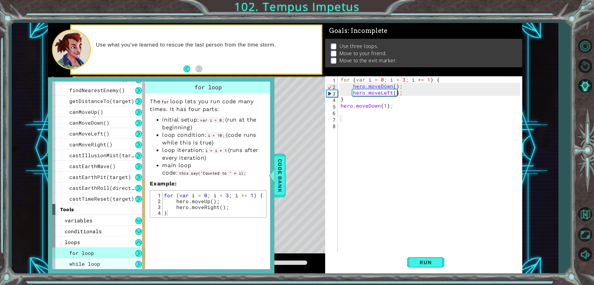
click at [115, 261] on div "while loop" at bounding box center [98, 263] width 93 height 11
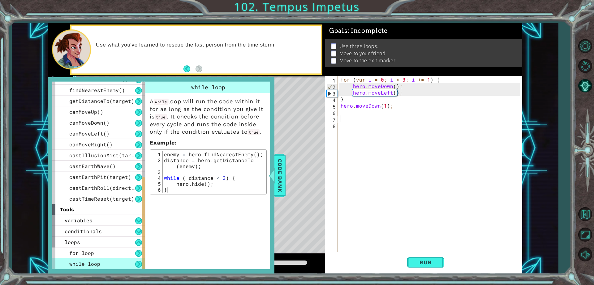
click at [273, 188] on div "methods hero moveUp() moveDown() moveLeft() moveRight() sneakUp() sneakDown() s…" at bounding box center [161, 175] width 227 height 196
click at [275, 184] on div at bounding box center [272, 175] width 8 height 19
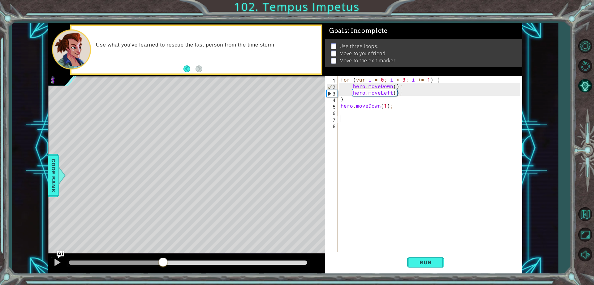
click at [342, 123] on div "for ( var i = 0 ; i < 3 ; i += 1 ) { hero . moveDown ( ) ; hero . moveLeft ( ) …" at bounding box center [432, 170] width 184 height 189
click at [345, 119] on div "for ( var i = 0 ; i < 3 ; i += 1 ) { hero . moveDown ( ) ; hero . moveLeft ( ) …" at bounding box center [432, 170] width 184 height 189
click at [417, 258] on button "Run" at bounding box center [425, 262] width 37 height 20
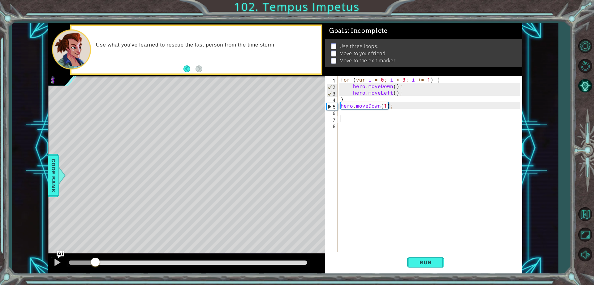
drag, startPoint x: 77, startPoint y: 265, endPoint x: 95, endPoint y: 262, distance: 18.8
click at [95, 262] on div at bounding box center [95, 262] width 11 height 11
click at [56, 259] on div at bounding box center [57, 262] width 8 height 8
click at [50, 170] on span "Code Bank" at bounding box center [54, 175] width 10 height 38
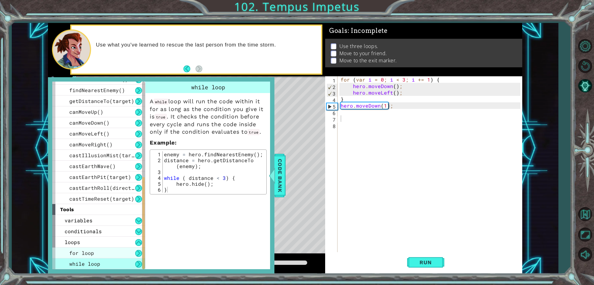
drag, startPoint x: 113, startPoint y: 256, endPoint x: 109, endPoint y: 252, distance: 5.9
click at [111, 254] on div "for loop" at bounding box center [98, 252] width 93 height 11
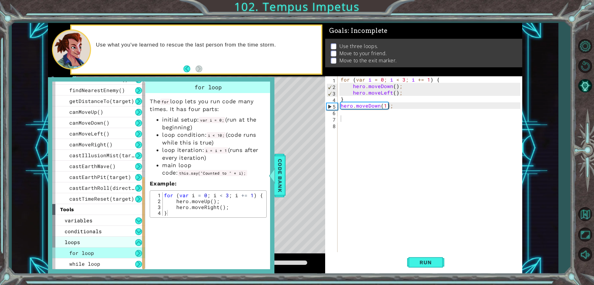
click at [106, 242] on div "loops" at bounding box center [98, 241] width 93 height 11
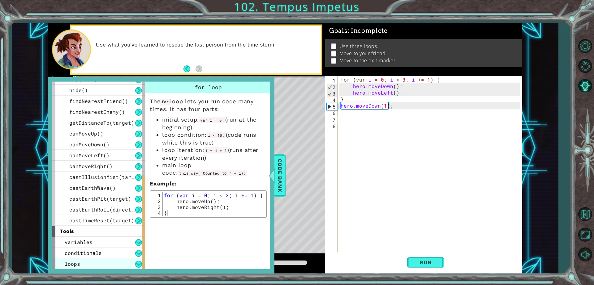
click at [106, 242] on div "variables" at bounding box center [98, 241] width 93 height 11
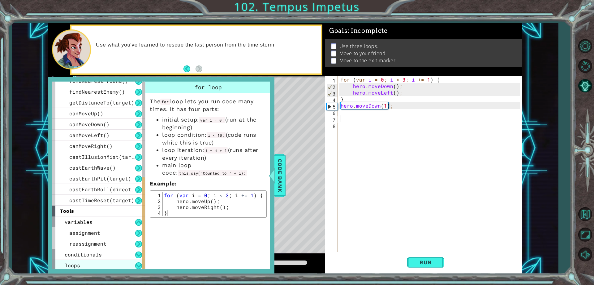
scroll to position [192, 0]
click at [109, 260] on div "loops" at bounding box center [98, 263] width 93 height 11
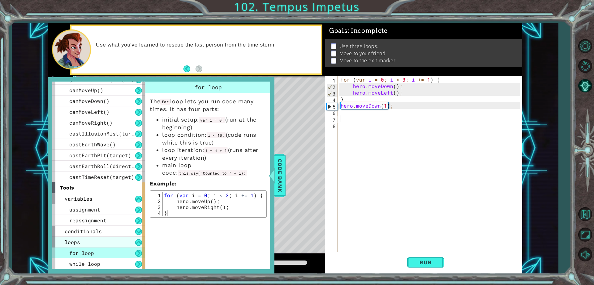
click at [109, 260] on div "while loop" at bounding box center [98, 263] width 93 height 11
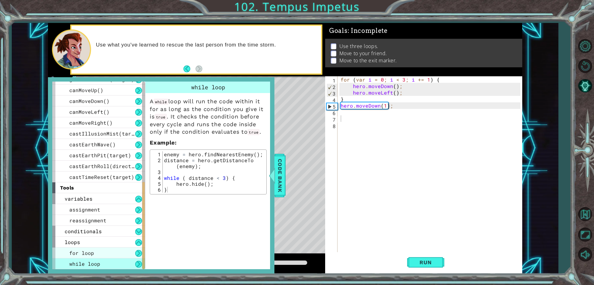
click at [115, 253] on div "for loop" at bounding box center [98, 252] width 93 height 11
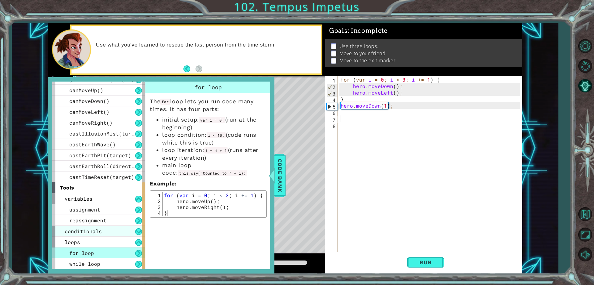
click at [125, 232] on div "conditionals" at bounding box center [98, 230] width 93 height 11
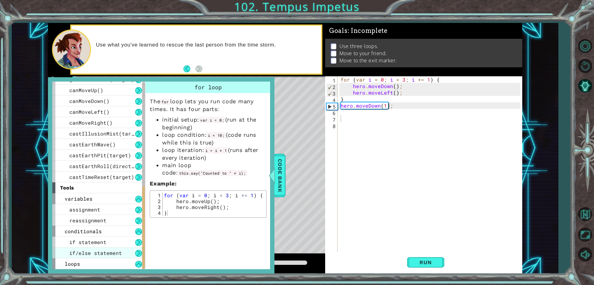
scroll to position [235, 0]
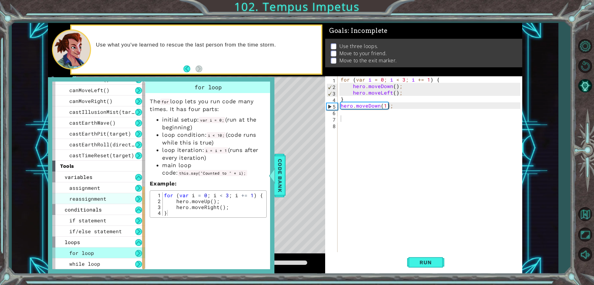
click at [119, 198] on div "reassignment" at bounding box center [98, 198] width 93 height 11
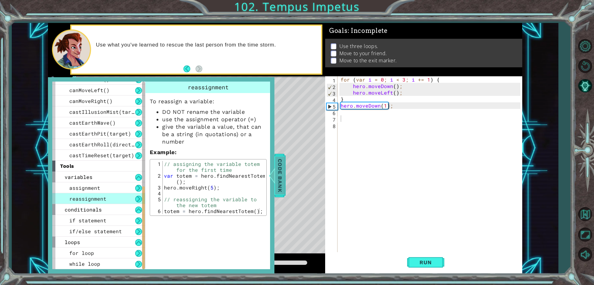
click at [280, 171] on span "Code Bank" at bounding box center [280, 175] width 10 height 38
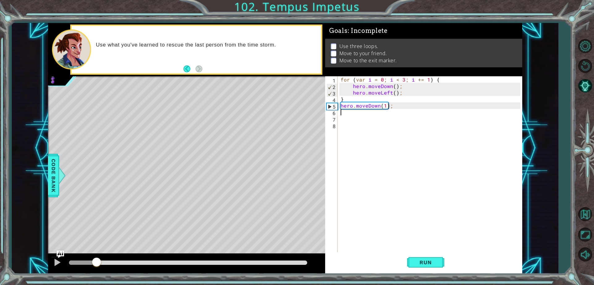
click at [349, 115] on div "for ( var i = 0 ; i < 3 ; i += 1 ) { hero . moveDown ( ) ; hero . moveLeft ( ) …" at bounding box center [432, 170] width 184 height 189
click at [344, 118] on div "for ( var i = 0 ; i < 3 ; i += 1 ) { hero . moveDown ( ) ; hero . moveLeft ( ) …" at bounding box center [432, 170] width 184 height 189
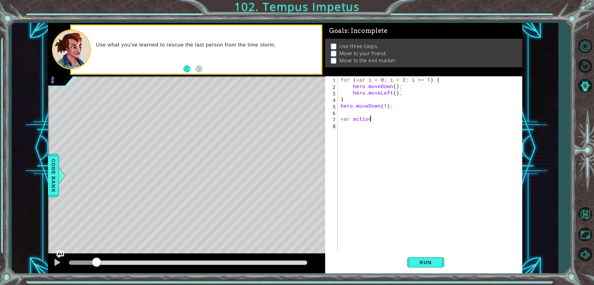
scroll to position [0, 2]
drag, startPoint x: 54, startPoint y: 177, endPoint x: 57, endPoint y: 177, distance: 3.4
click at [54, 176] on div "Code Bank" at bounding box center [53, 175] width 11 height 43
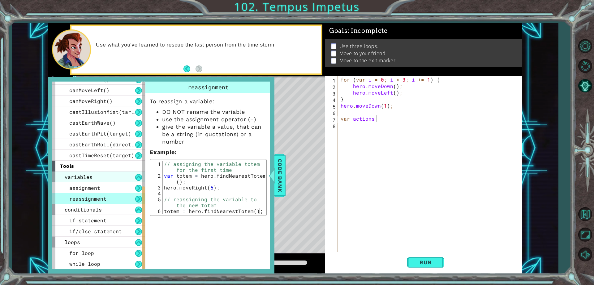
click at [102, 175] on div "variables" at bounding box center [98, 176] width 93 height 11
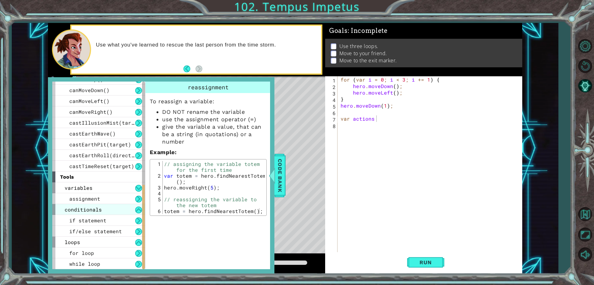
scroll to position [214, 0]
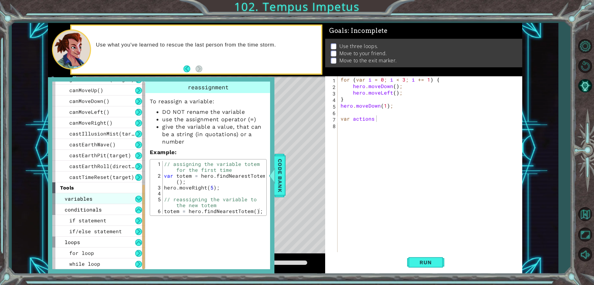
click at [111, 200] on div "variables" at bounding box center [98, 198] width 93 height 11
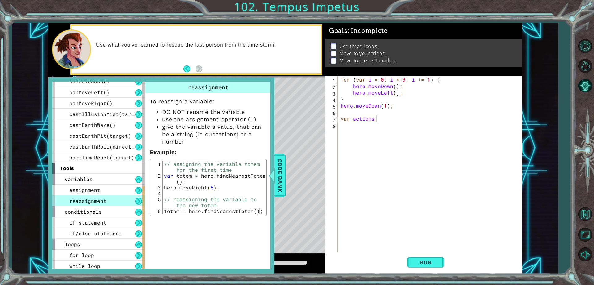
scroll to position [235, 0]
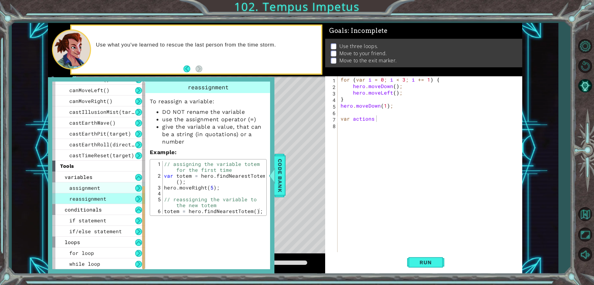
click at [107, 187] on div "assignment" at bounding box center [98, 187] width 93 height 11
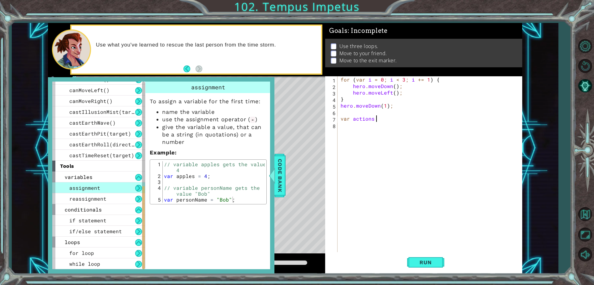
click at [377, 115] on div "for ( var i = 0 ; i < 3 ; i += 1 ) { hero . moveDown ( ) ; hero . moveLeft ( ) …" at bounding box center [432, 170] width 184 height 189
type textarea "var actions = 0;"
click at [393, 119] on div "for ( var i = 0 ; i < 3 ; i += 1 ) { hero . moveDown ( ) ; hero . moveLeft ( ) …" at bounding box center [432, 170] width 184 height 189
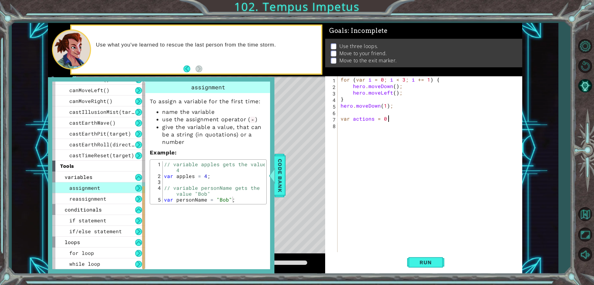
scroll to position [0, 0]
click at [269, 174] on div at bounding box center [272, 175] width 8 height 19
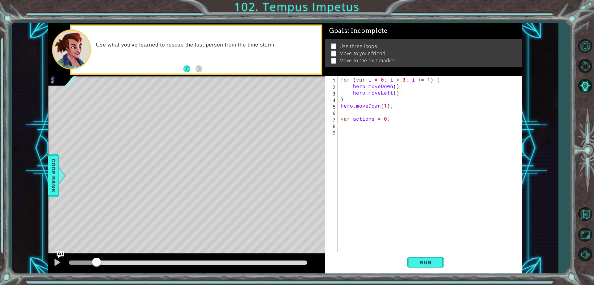
type textarea "var actions = 0;"
drag, startPoint x: 395, startPoint y: 118, endPoint x: 340, endPoint y: 119, distance: 54.5
click at [340, 119] on div "for ( var i = 0 ; i < 3 ; i += 1 ) { hero . moveDown ( ) ; hero . moveLeft ( ) …" at bounding box center [432, 170] width 184 height 189
click at [588, 89] on button "AI Hint" at bounding box center [585, 86] width 18 height 18
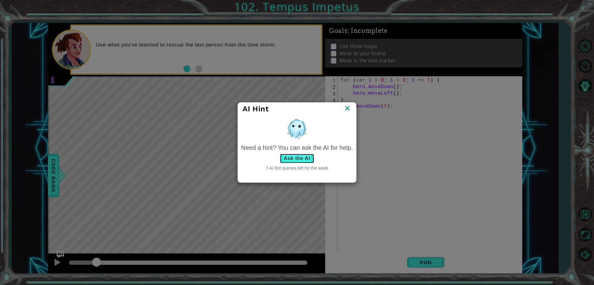
click at [306, 159] on button "Ask the AI" at bounding box center [297, 158] width 34 height 10
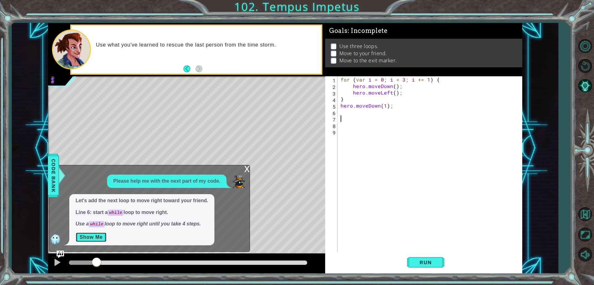
drag, startPoint x: 92, startPoint y: 237, endPoint x: 96, endPoint y: 237, distance: 3.7
click at [93, 237] on button "Show Me" at bounding box center [91, 237] width 31 height 10
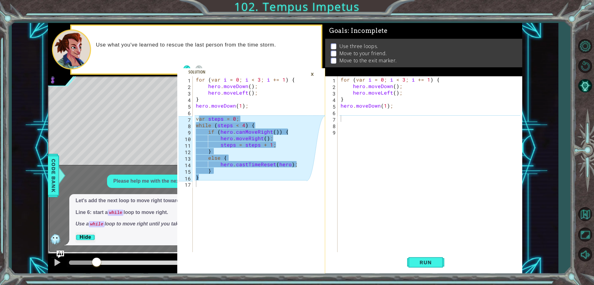
click at [355, 118] on div "for ( var i = 0 ; i < 3 ; i += 1 ) { hero . moveDown ( ) ; hero . moveLeft ( ) …" at bounding box center [432, 170] width 184 height 189
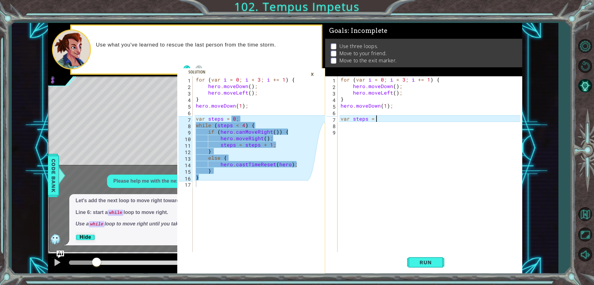
scroll to position [0, 2]
type textarea "var steps = 0;"
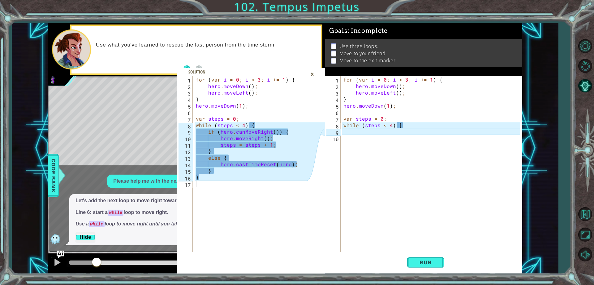
scroll to position [0, 3]
type textarea "while (steps < 4) {"
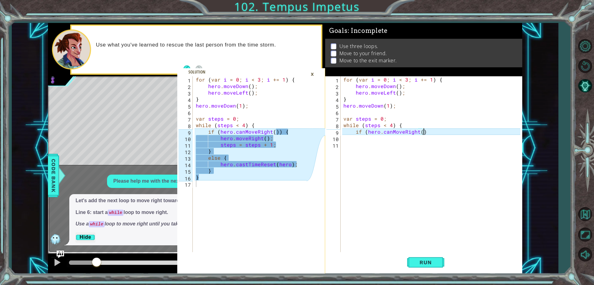
scroll to position [0, 5]
type textarea "if (hero.canMoveRight()) {"
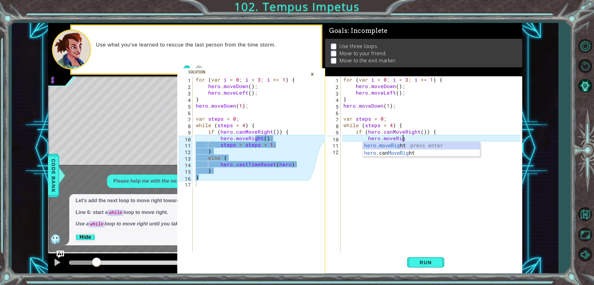
scroll to position [0, 4]
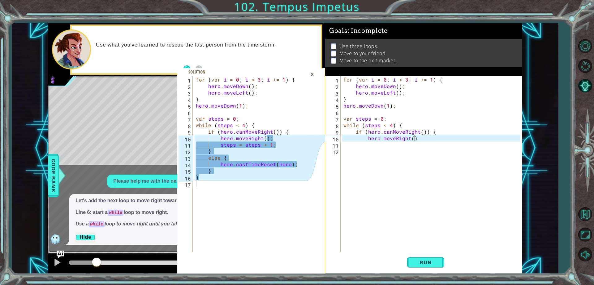
type textarea "hero.moveRight();"
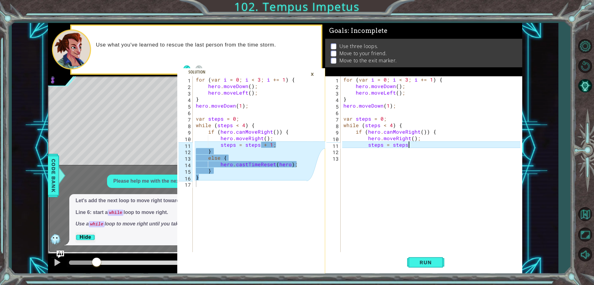
scroll to position [0, 4]
type textarea "steps = steps + 1;"
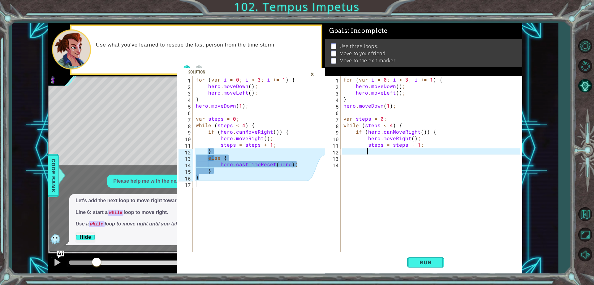
scroll to position [0, 1]
type textarea "}"
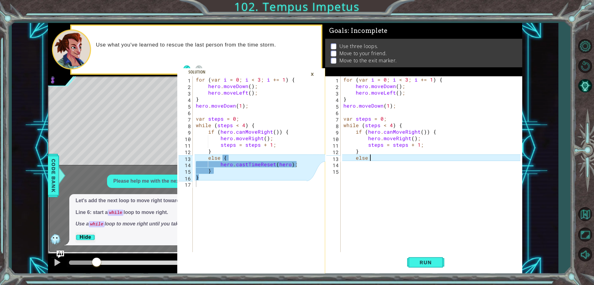
type textarea "else {"
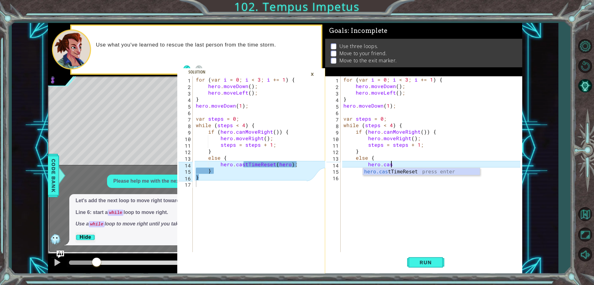
scroll to position [0, 3]
click at [415, 175] on body "1 2 3 4 5 6 7 8 9 10 11 12 13 14 15 16 17 for ( var i = 0 ; i < 3 ; i += 1 ) { …" at bounding box center [297, 142] width 594 height 285
click at [397, 163] on div "for ( var i = 0 ; i < 3 ; i += 1 ) { hero . moveDown ( ) ; hero . moveLeft ( ) …" at bounding box center [432, 170] width 181 height 189
type textarea "hero.castT"
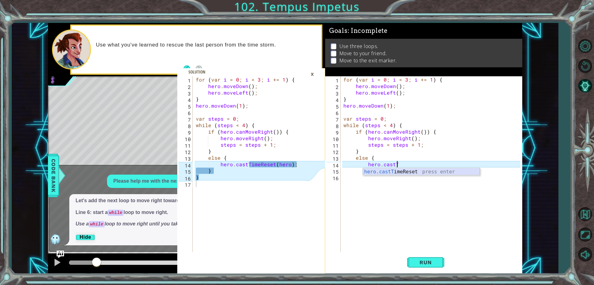
click at [402, 172] on div "hero.castT imeReset press enter" at bounding box center [421, 179] width 117 height 22
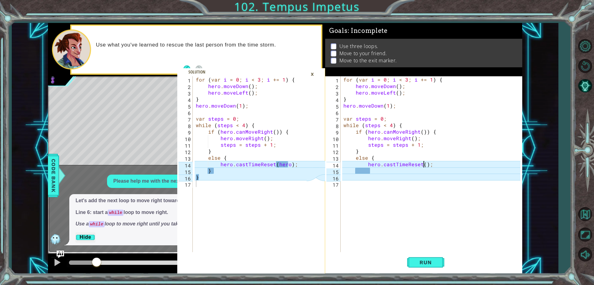
click at [424, 163] on div "for ( var i = 0 ; i < 3 ; i += 1 ) { hero . moveDown ( ) ; hero . moveLeft ( ) …" at bounding box center [432, 170] width 181 height 189
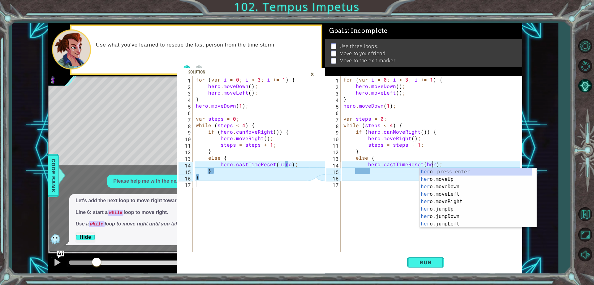
type textarea "hero.castTimeReset(hero);"
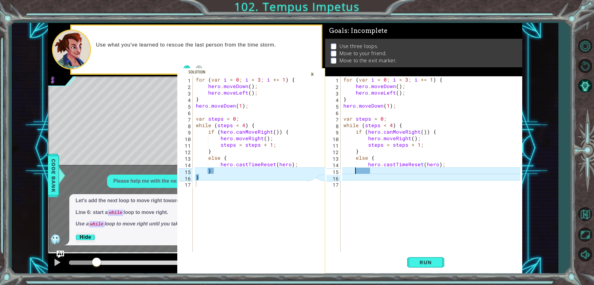
click at [355, 172] on div "for ( var i = 0 ; i < 3 ; i += 1 ) { hero . moveDown ( ) ; hero . moveLeft ( ) …" at bounding box center [432, 170] width 181 height 189
type textarea "}"
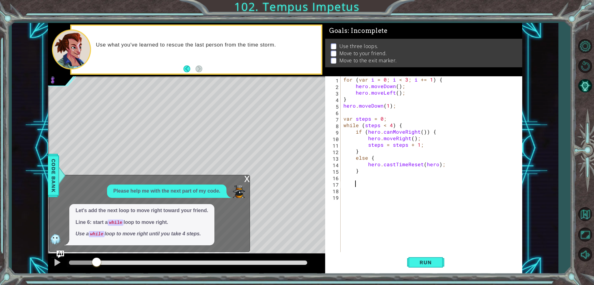
scroll to position [0, 0]
type textarea "}"
click at [246, 179] on div "x" at bounding box center [247, 178] width 6 height 6
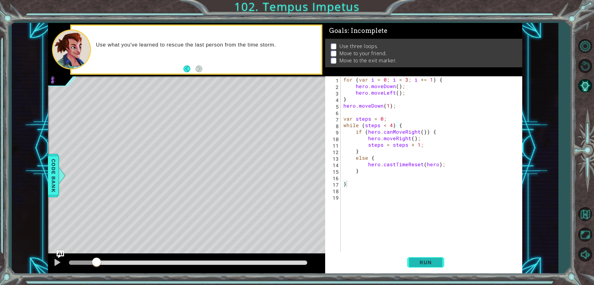
click at [417, 259] on span "Run" at bounding box center [426, 262] width 24 height 6
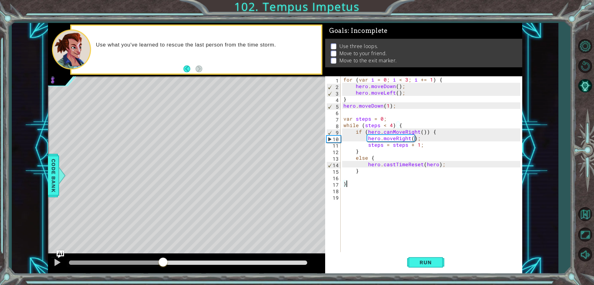
drag, startPoint x: 74, startPoint y: 266, endPoint x: 183, endPoint y: 284, distance: 110.2
click at [183, 284] on div "1 2 3 4 5 6 7 8 9 10 11 12 13 14 15 16 17 for ( var i = 0 ; i < 3 ; i += 1 ) { …" at bounding box center [297, 142] width 594 height 285
click at [356, 193] on div "for ( var i = 0 ; i < 3 ; i += 1 ) { hero . moveDown ( ) ; hero . moveLeft ( ) …" at bounding box center [432, 170] width 181 height 189
type textarea "var steps = 0;"
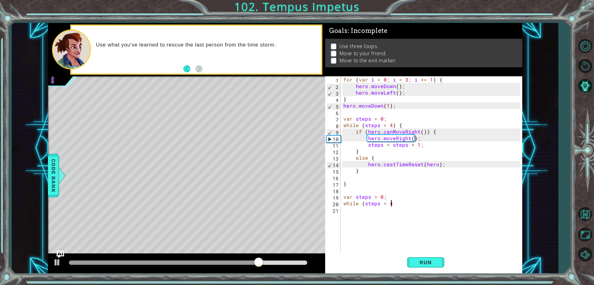
scroll to position [0, 3]
type textarea "while (steps < 4)"
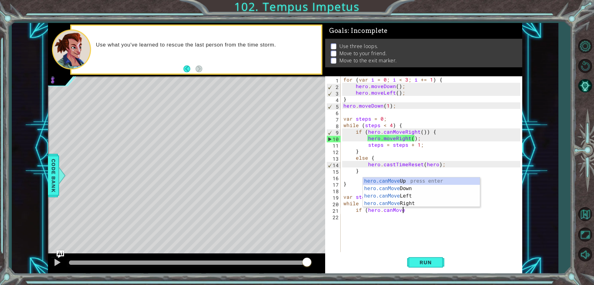
scroll to position [0, 3]
click at [396, 181] on div "hero.canMove Up press enter hero.canMove Down press enter hero.canMove Left pre…" at bounding box center [421, 199] width 117 height 45
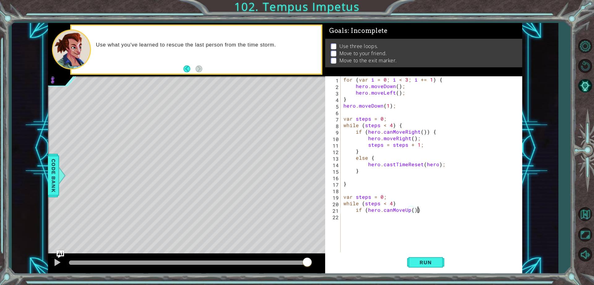
scroll to position [0, 4]
type textarea "if (hero.canMoveUp()) {"
type textarea "hero.moveUp();"
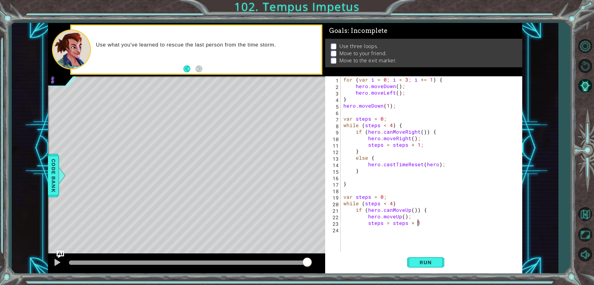
type textarea "steps = steps + 1;"
type textarea "}"
type textarea "else {"
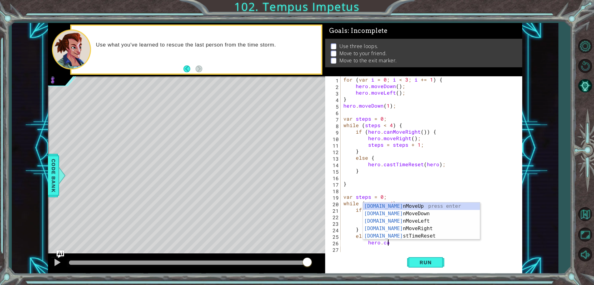
scroll to position [0, 3]
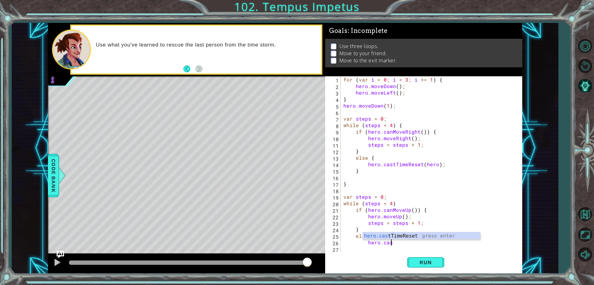
type textarea "hero.cast"
click at [443, 235] on div "hero.cast TimeReset press enter" at bounding box center [421, 243] width 117 height 22
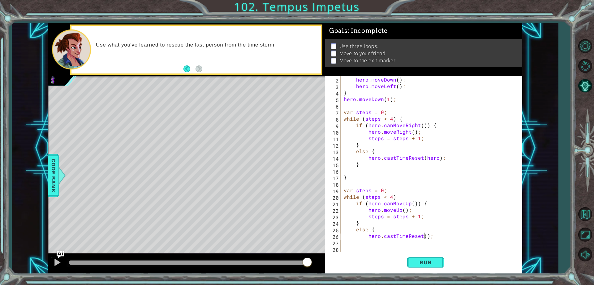
drag, startPoint x: 425, startPoint y: 236, endPoint x: 430, endPoint y: 236, distance: 4.6
click at [427, 236] on div "hero . moveDown ( ) ; hero . moveLeft ( ) ; } hero . moveDown ( 1 ) ; var steps…" at bounding box center [431, 170] width 176 height 189
click at [424, 237] on div "hero . moveDown ( ) ; hero . moveLeft ( ) ; } hero . moveDown ( 1 ) ; var steps…" at bounding box center [429, 164] width 173 height 176
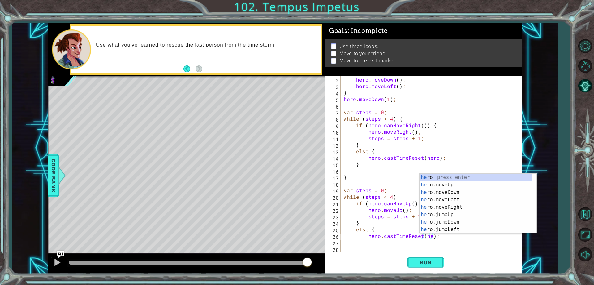
type textarea "hero.castTimeReset(hero);"
click at [448, 241] on div "hero . moveDown ( ) ; hero . moveLeft ( ) ; } hero . moveDown ( 1 ) ; var steps…" at bounding box center [431, 170] width 176 height 189
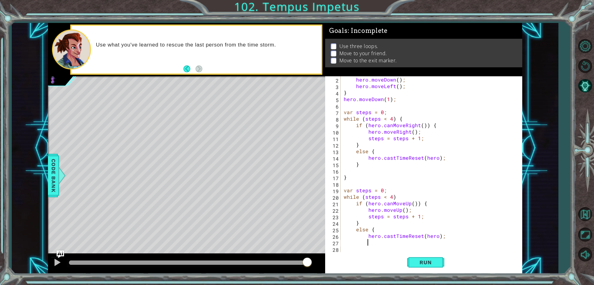
scroll to position [0, 0]
type textarea "}"
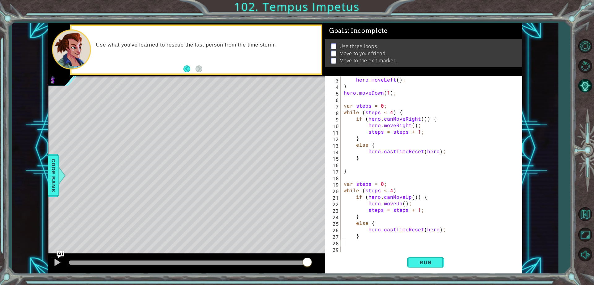
scroll to position [0, 0]
click at [440, 259] on button "Run" at bounding box center [425, 262] width 37 height 20
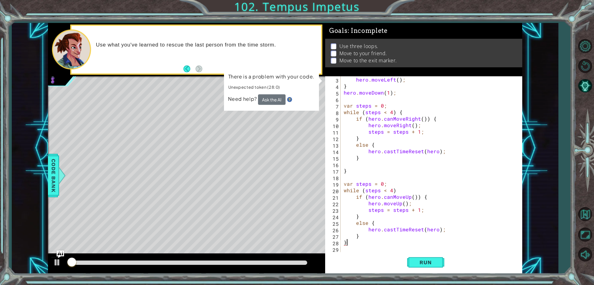
click at [362, 159] on div "hero . moveLeft ( ) ; } hero . moveDown ( 1 ) ; var steps = 0 ; while ( steps <…" at bounding box center [431, 170] width 176 height 189
click at [355, 158] on div "hero . moveLeft ( ) ; } hero . moveDown ( 1 ) ; var steps = 0 ; while ( steps <…" at bounding box center [431, 170] width 176 height 189
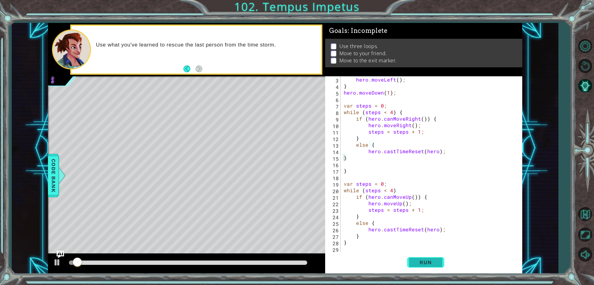
click at [416, 266] on button "Run" at bounding box center [425, 262] width 37 height 20
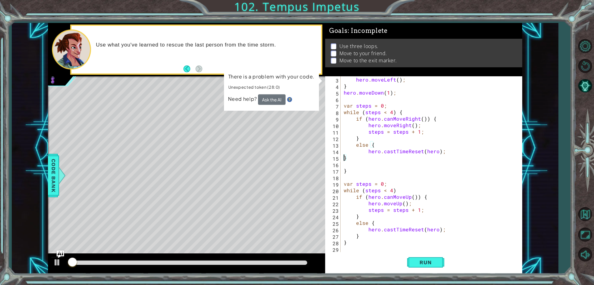
click at [344, 169] on div "hero . moveLeft ( ) ; } hero . moveDown ( 1 ) ; var steps = 0 ; while ( steps <…" at bounding box center [431, 170] width 176 height 189
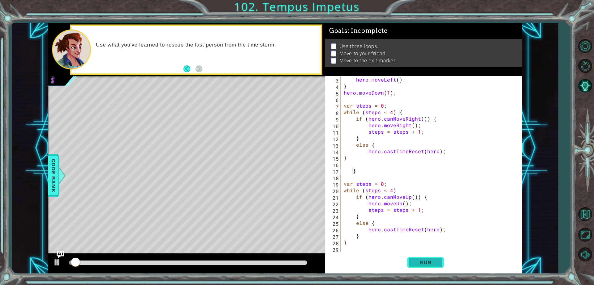
click at [411, 260] on button "Run" at bounding box center [425, 262] width 37 height 20
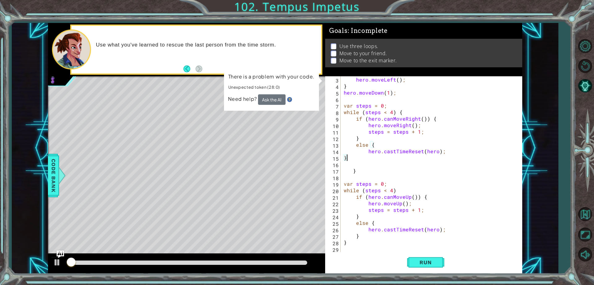
click at [349, 157] on div "hero . moveLeft ( ) ; } hero . moveDown ( 1 ) ; var steps = 0 ; while ( steps <…" at bounding box center [431, 170] width 176 height 189
type textarea "}"
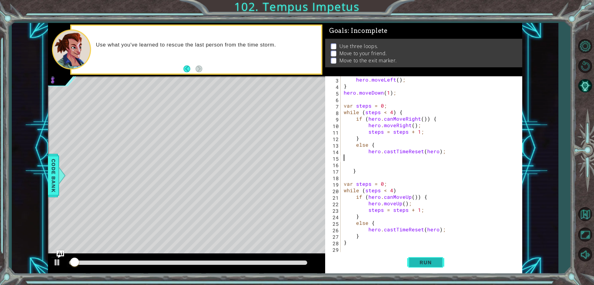
click at [419, 261] on span "Run" at bounding box center [426, 262] width 24 height 6
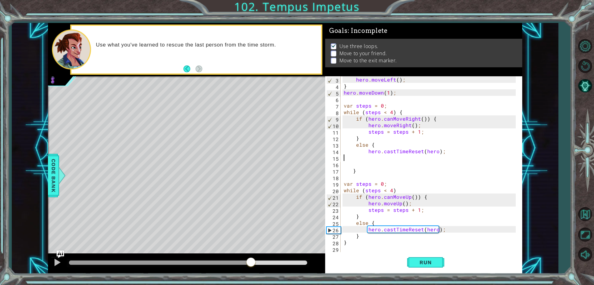
drag, startPoint x: 83, startPoint y: 258, endPoint x: 319, endPoint y: 241, distance: 236.3
click at [257, 267] on div at bounding box center [251, 262] width 11 height 11
click at [414, 260] on span "Run" at bounding box center [426, 262] width 24 height 6
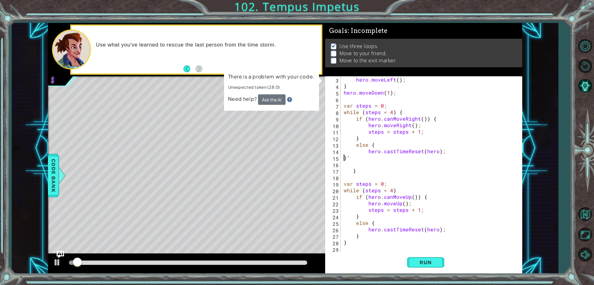
click at [344, 156] on div "hero . moveLeft ( ) ; } hero . moveDown ( 1 ) ; var steps = 0 ; while ( steps <…" at bounding box center [431, 170] width 176 height 189
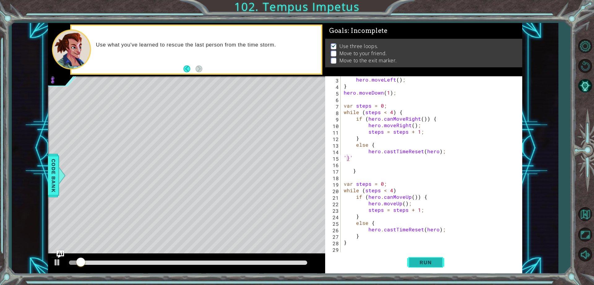
click at [423, 268] on button "Run" at bounding box center [425, 262] width 37 height 20
click at [353, 157] on div "hero . moveLeft ( ) ; } hero . moveDown ( 1 ) ; var steps = 0 ; while ( steps <…" at bounding box center [431, 170] width 176 height 189
click at [346, 156] on div "hero . moveLeft ( ) ; } hero . moveDown ( 1 ) ; var steps = 0 ; while ( steps <…" at bounding box center [431, 170] width 176 height 189
click at [420, 262] on span "Run" at bounding box center [426, 262] width 24 height 6
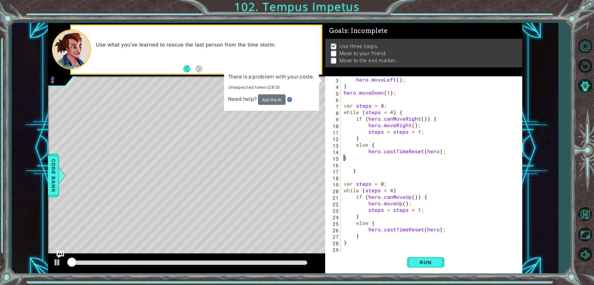
click at [374, 158] on div "hero . moveLeft ( ) ; } hero . moveDown ( 1 ) ; var steps = 0 ; while ( steps <…" at bounding box center [431, 170] width 176 height 189
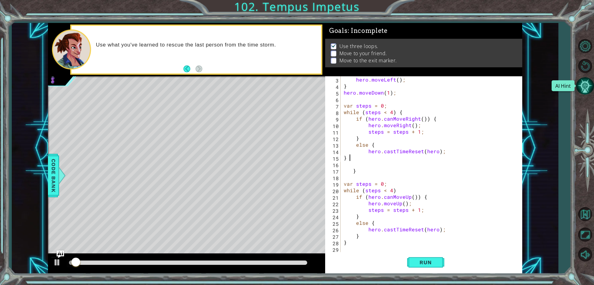
click at [581, 79] on button "AI Hint" at bounding box center [585, 86] width 18 height 18
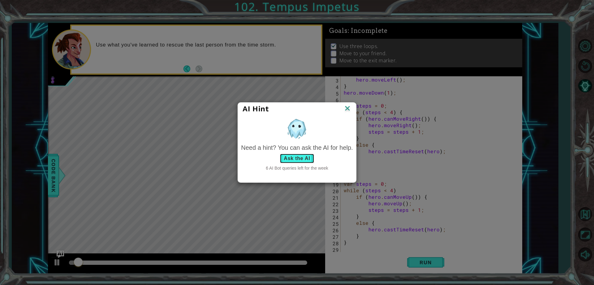
click at [310, 159] on button "Ask the AI" at bounding box center [297, 158] width 34 height 10
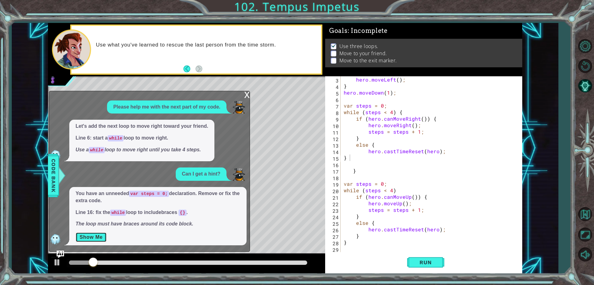
click at [98, 241] on button "Show Me" at bounding box center [91, 237] width 31 height 10
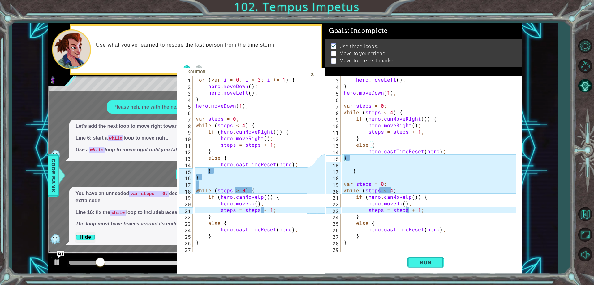
click at [344, 157] on div "hero . moveLeft ( ) ; } hero . moveDown ( 1 ) ; var steps = 0 ; while ( steps <…" at bounding box center [431, 170] width 176 height 189
drag, startPoint x: 345, startPoint y: 160, endPoint x: 347, endPoint y: 163, distance: 3.3
click at [345, 161] on div "hero . moveLeft ( ) ; } hero . moveDown ( 1 ) ; var steps = 0 ; while ( steps <…" at bounding box center [431, 170] width 176 height 189
type textarea "}"
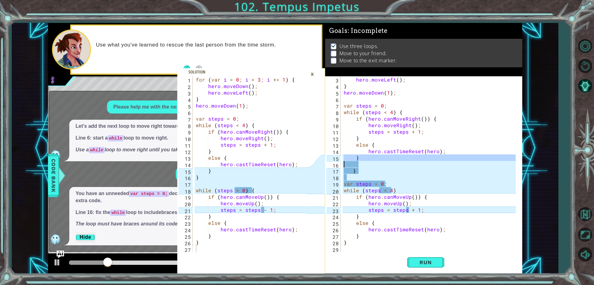
click at [347, 165] on div "hero . moveLeft ( ) ; } hero . moveDown ( 1 ) ; var steps = 0 ; while ( steps <…" at bounding box center [431, 170] width 176 height 189
drag, startPoint x: 348, startPoint y: 168, endPoint x: 350, endPoint y: 171, distance: 3.7
click at [348, 168] on div "hero . moveLeft ( ) ; } hero . moveDown ( 1 ) ; var steps = 0 ; while ( steps <…" at bounding box center [431, 170] width 176 height 189
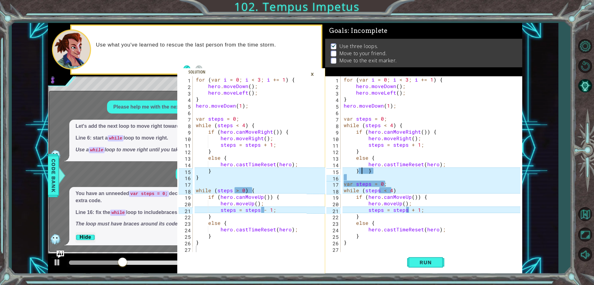
type textarea "}"
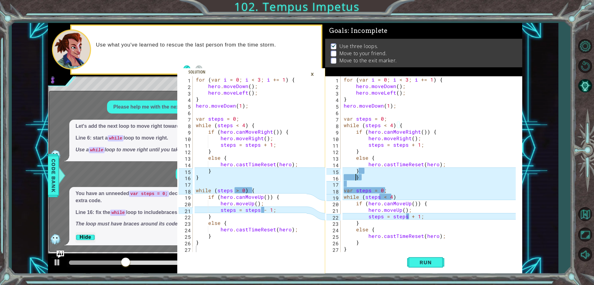
click at [355, 174] on div "for ( var i = 0 ; i < 3 ; i += 1 ) { hero . moveDown ( ) ; hero . moveLeft ( ) …" at bounding box center [431, 170] width 176 height 189
click at [363, 176] on div "for ( var i = 0 ; i < 3 ; i += 1 ) { hero . moveDown ( ) ; hero . moveLeft ( ) …" at bounding box center [431, 170] width 176 height 189
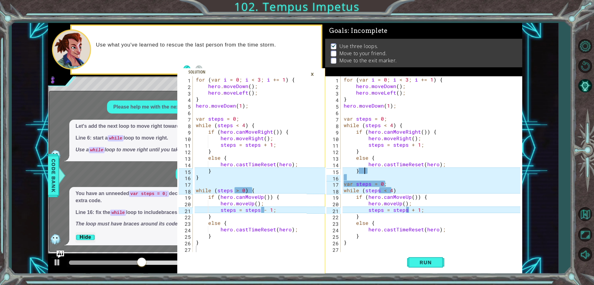
click at [379, 172] on div "for ( var i = 0 ; i < 3 ; i += 1 ) { hero . moveDown ( ) ; hero . moveLeft ( ) …" at bounding box center [433, 170] width 181 height 189
click at [374, 170] on div "for ( var i = 0 ; i < 3 ; i += 1 ) { hero . moveDown ( ) ; hero . moveLeft ( ) …" at bounding box center [433, 170] width 181 height 189
type textarea "}"
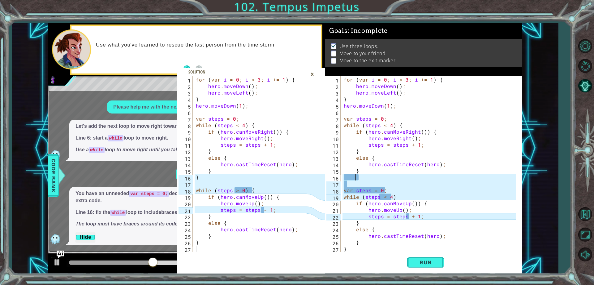
scroll to position [0, 1]
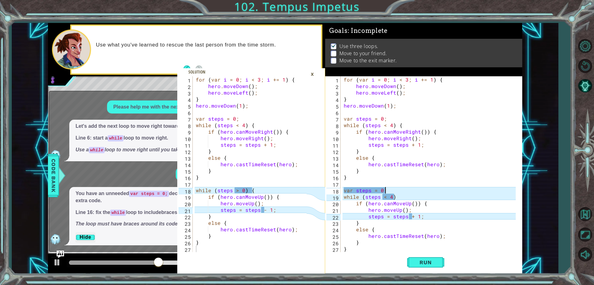
click at [391, 191] on div "for ( var i = 0 ; i < 3 ; i += 1 ) { hero . moveDown ( ) ; hero . moveLeft ( ) …" at bounding box center [431, 170] width 176 height 189
type textarea "var steps = 0;"
drag, startPoint x: 386, startPoint y: 189, endPoint x: 344, endPoint y: 191, distance: 41.5
click at [344, 191] on div "for ( var i = 0 ; i < 3 ; i += 1 ) { hero . moveDown ( ) ; hero . moveLeft ( ) …" at bounding box center [431, 170] width 176 height 189
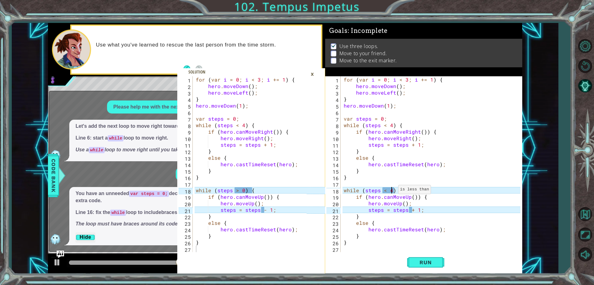
click at [391, 191] on div "for ( var i = 0 ; i < 3 ; i += 1 ) { hero . moveDown ( ) ; hero . moveLeft ( ) …" at bounding box center [433, 170] width 181 height 189
click at [395, 190] on div "for ( var i = 0 ; i < 3 ; i += 1 ) { hero . moveDown ( ) ; hero . moveLeft ( ) …" at bounding box center [433, 170] width 181 height 189
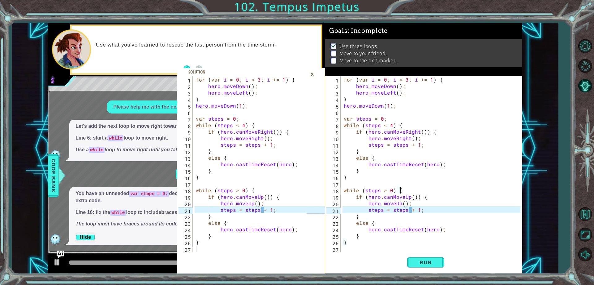
scroll to position [0, 3]
drag, startPoint x: 414, startPoint y: 209, endPoint x: 420, endPoint y: 208, distance: 6.0
click at [415, 209] on div "for ( var i = 0 ; i < 3 ; i += 1 ) { hero . moveDown ( ) ; hero . moveLeft ( ) …" at bounding box center [433, 170] width 181 height 189
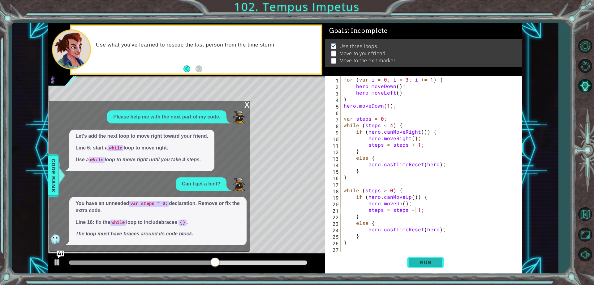
click at [434, 268] on button "Run" at bounding box center [425, 262] width 37 height 20
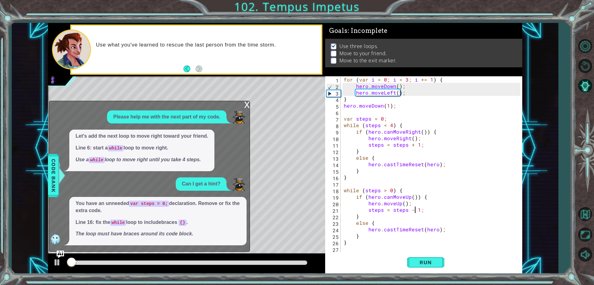
click at [246, 103] on div "x" at bounding box center [247, 104] width 6 height 6
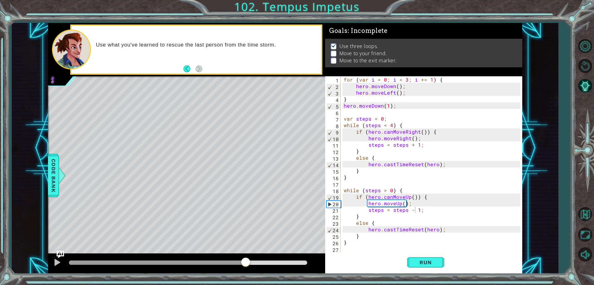
drag, startPoint x: 78, startPoint y: 262, endPoint x: 248, endPoint y: 284, distance: 171.8
click at [248, 284] on div "1 2 3 4 5 6 7 8 9 10 11 12 13 14 15 16 17 18 19 20 21 22 23 24 25 26 27 for ( v…" at bounding box center [297, 142] width 594 height 285
type textarea "}"
click at [358, 243] on div "for ( var i = 0 ; i < 3 ; i += 1 ) { hero . moveDown ( ) ; hero . moveLeft ( ) …" at bounding box center [433, 170] width 181 height 189
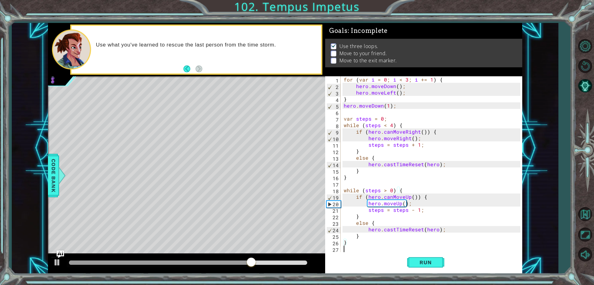
click at [358, 248] on div "for ( var i = 0 ; i < 3 ; i += 1 ) { hero . moveDown ( ) ; hero . moveLeft ( ) …" at bounding box center [433, 170] width 181 height 189
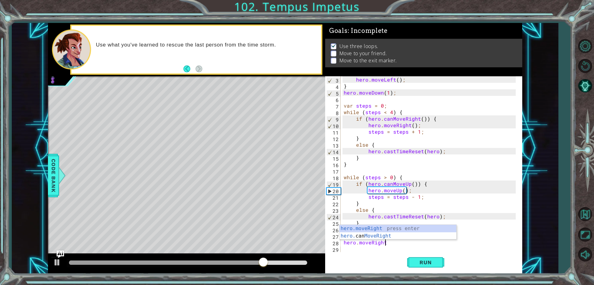
scroll to position [0, 3]
type textarea "hero.moveRight();"
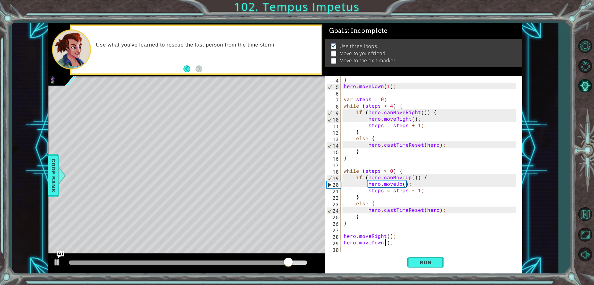
click at [385, 241] on div "} hero . moveDown ( 1 ) ; var steps = 0 ; while ( steps < 4 ) { if ( hero . can…" at bounding box center [431, 170] width 176 height 189
type textarea "hero.moveDown(3);"
click at [398, 244] on div "} hero . moveDown ( 1 ) ; var steps = 0 ; while ( steps < 4 ) { if ( hero . can…" at bounding box center [431, 170] width 176 height 189
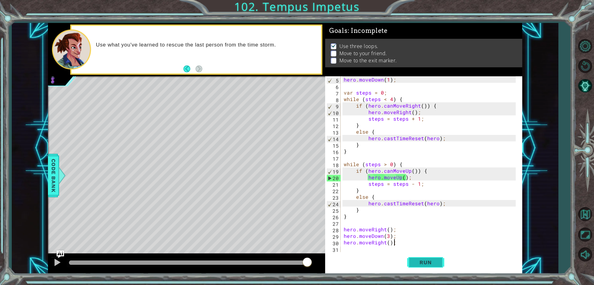
click at [421, 266] on button "Run" at bounding box center [425, 262] width 37 height 20
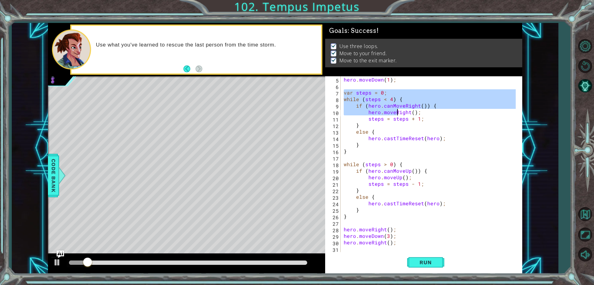
drag, startPoint x: 343, startPoint y: 91, endPoint x: 395, endPoint y: 112, distance: 56.6
click at [397, 111] on div "hero . moveDown ( 1 ) ; var steps = 0 ; while ( steps < 4 ) { if ( hero . canMo…" at bounding box center [431, 170] width 176 height 189
click at [375, 148] on div "hero . moveDown ( 1 ) ; var steps = 0 ; while ( steps < 4 ) { if ( hero . canMo…" at bounding box center [431, 170] width 176 height 189
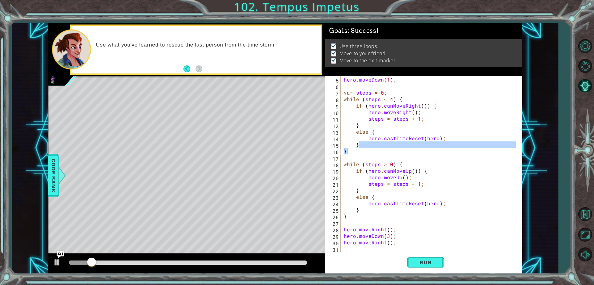
scroll to position [0, 1]
drag, startPoint x: 458, startPoint y: 184, endPoint x: 456, endPoint y: 191, distance: 7.1
click at [458, 188] on div "hero . moveDown ( 1 ) ; var steps = 0 ; while ( steps < 4 ) { if ( hero . canMo…" at bounding box center [431, 170] width 176 height 189
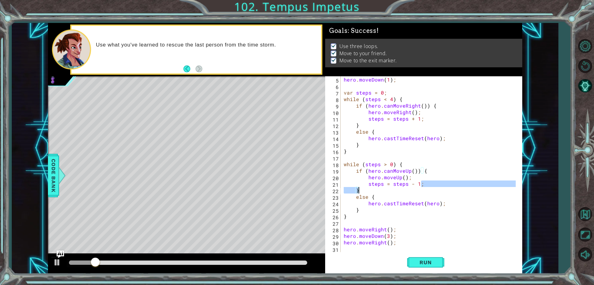
click at [436, 233] on div "hero . moveDown ( 1 ) ; var steps = 0 ; while ( steps < 4 ) { if ( hero . canMo…" at bounding box center [431, 170] width 176 height 189
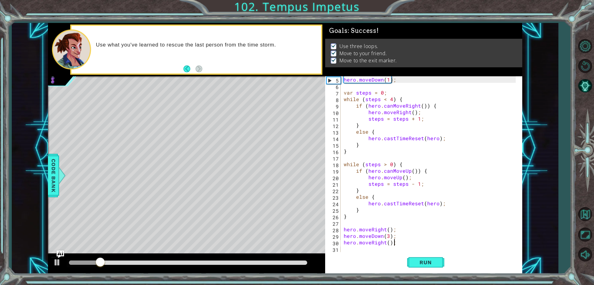
click at [402, 243] on div "hero . moveDown ( 1 ) ; var steps = 0 ; while ( steps < 4 ) { if ( hero . canMo…" at bounding box center [431, 170] width 176 height 189
type textarea "hero.moveRight();"
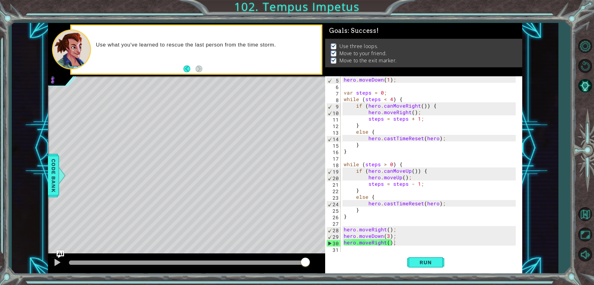
drag, startPoint x: 110, startPoint y: 264, endPoint x: 302, endPoint y: 258, distance: 192.1
click at [311, 283] on div "1 2 3 4 5 6 7 8 9 10 11 12 13 14 15 16 17 18 19 20 21 22 23 24 25 26 27 for ( v…" at bounding box center [297, 142] width 594 height 285
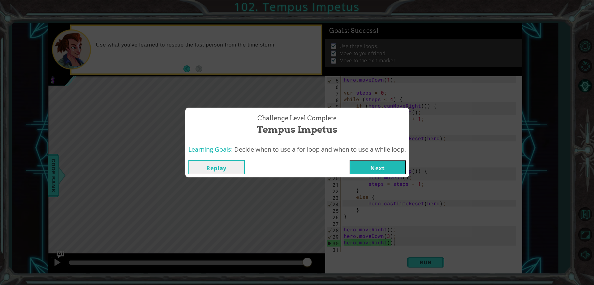
click at [370, 164] on button "Next" at bounding box center [378, 167] width 56 height 14
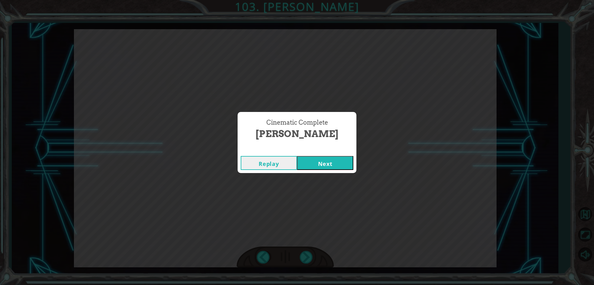
click at [322, 164] on button "Next" at bounding box center [325, 163] width 56 height 14
click at [346, 159] on button "Next" at bounding box center [325, 163] width 56 height 14
click at [344, 162] on button "Next" at bounding box center [325, 163] width 56 height 14
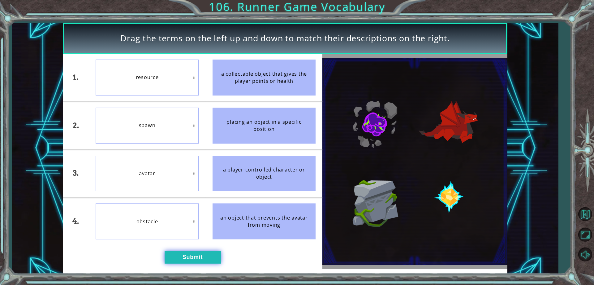
drag, startPoint x: 198, startPoint y: 250, endPoint x: 199, endPoint y: 255, distance: 5.8
click at [199, 256] on div "1. 2. 3. 4. resource spawn avatar obstacle a collectable object that gives the …" at bounding box center [193, 161] width 260 height 215
click at [199, 250] on div "1. 2. 3. 4. resource spawn avatar obstacle a collectable object that gives the …" at bounding box center [193, 161] width 260 height 215
click at [198, 257] on button "Submit" at bounding box center [193, 256] width 56 height 12
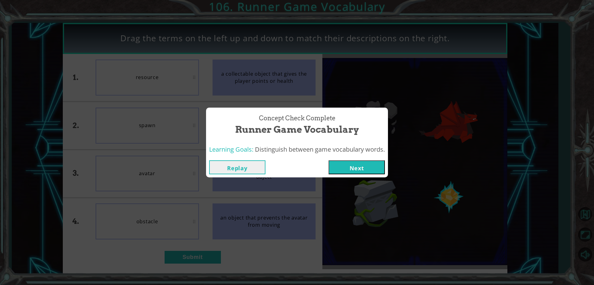
click at [355, 167] on button "Next" at bounding box center [357, 167] width 56 height 14
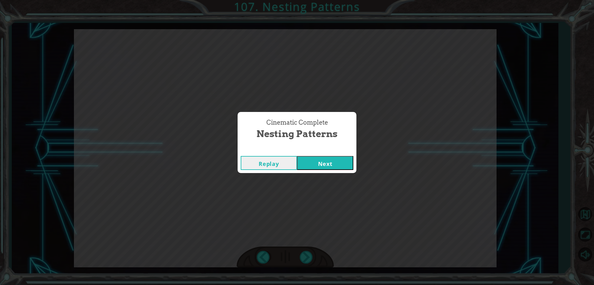
click at [339, 164] on button "Next" at bounding box center [325, 163] width 56 height 14
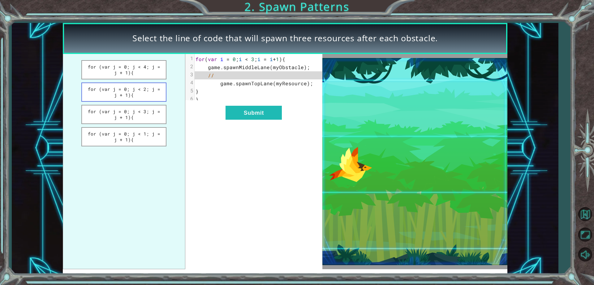
click at [143, 96] on button "for (var j = 0; j < 2; j = j + 1){" at bounding box center [123, 91] width 85 height 19
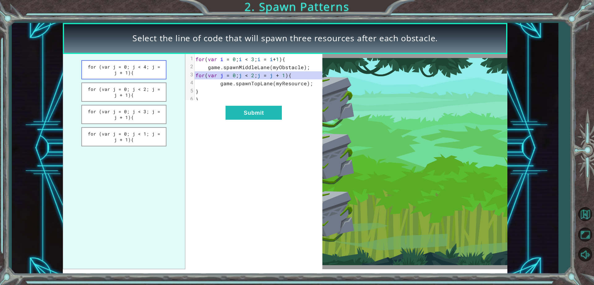
click at [137, 73] on button "for (var j = 0; j < 4; j = j + 1){" at bounding box center [123, 69] width 85 height 19
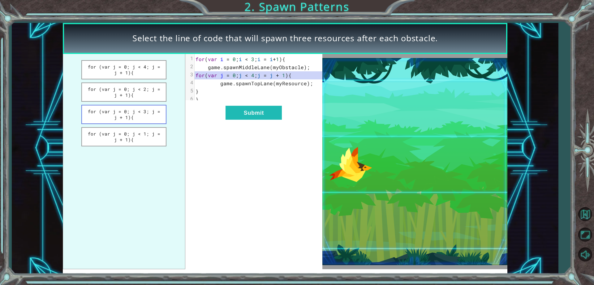
click at [142, 112] on button "for (var j = 0; j < 3; j = j + 1){" at bounding box center [123, 114] width 85 height 19
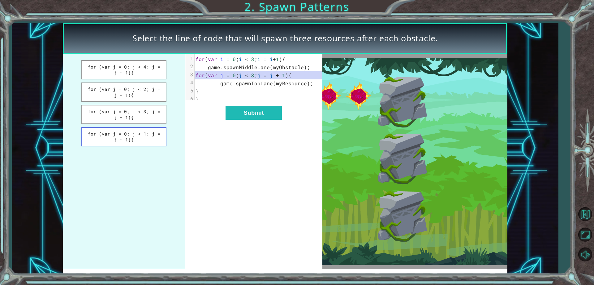
click at [146, 134] on button "for (var j = 0; j < 1; j = j + 1){" at bounding box center [123, 136] width 85 height 19
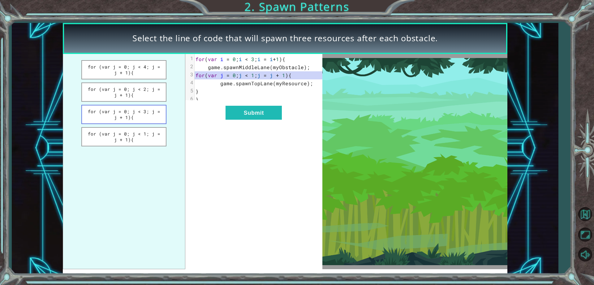
click at [144, 113] on button "for (var j = 0; j < 3; j = j + 1){" at bounding box center [123, 114] width 85 height 19
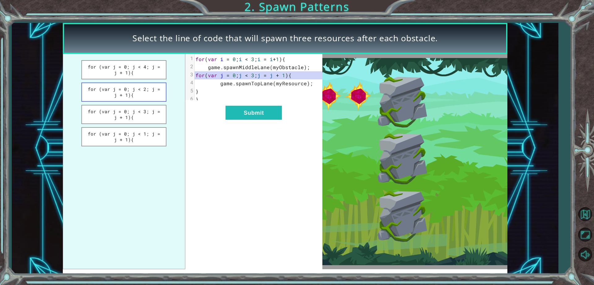
click at [140, 94] on button "for (var j = 0; j < 2; j = j + 1){" at bounding box center [123, 91] width 85 height 19
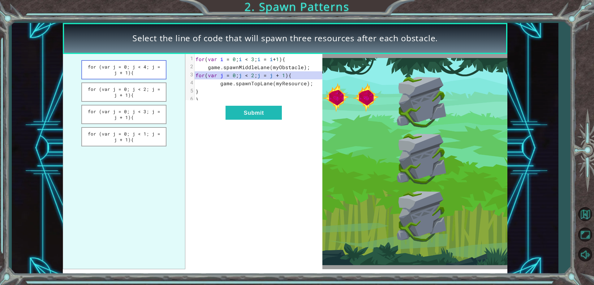
click at [148, 76] on button "for (var j = 0; j < 4; j = j + 1){" at bounding box center [123, 69] width 85 height 19
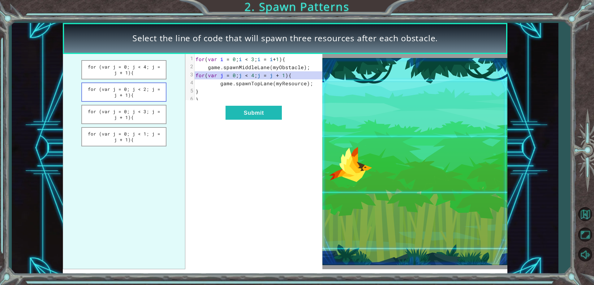
click at [148, 94] on button "for (var j = 0; j < 2; j = j + 1){" at bounding box center [123, 91] width 85 height 19
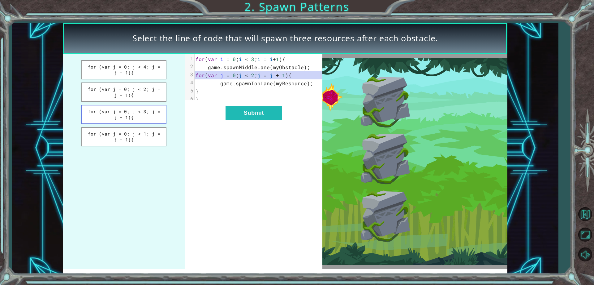
click at [158, 111] on button "for (var j = 0; j < 3; j = j + 1){" at bounding box center [123, 114] width 85 height 19
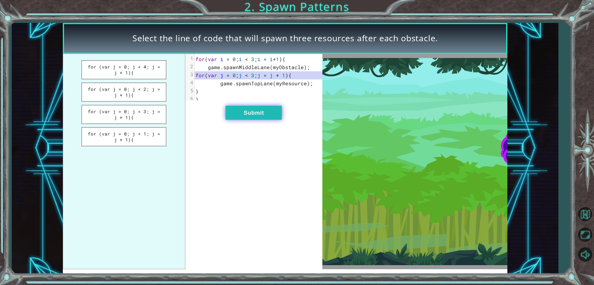
click at [270, 118] on button "Submit" at bounding box center [254, 113] width 56 height 14
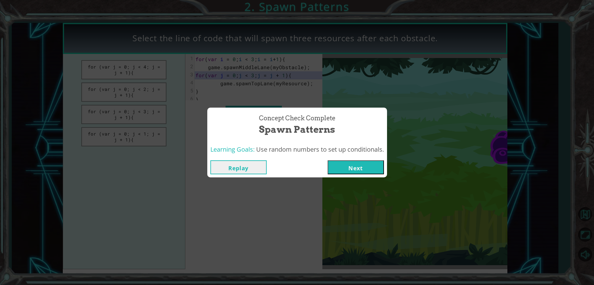
click at [362, 171] on button "Next" at bounding box center [356, 167] width 56 height 14
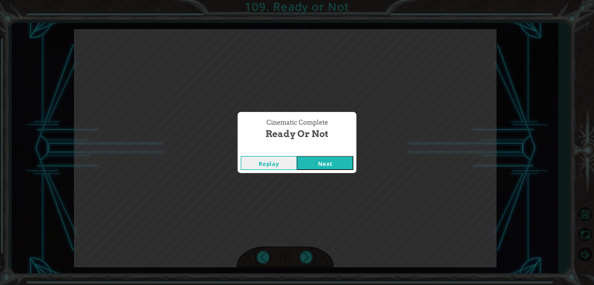
click at [326, 168] on button "Next" at bounding box center [325, 163] width 56 height 14
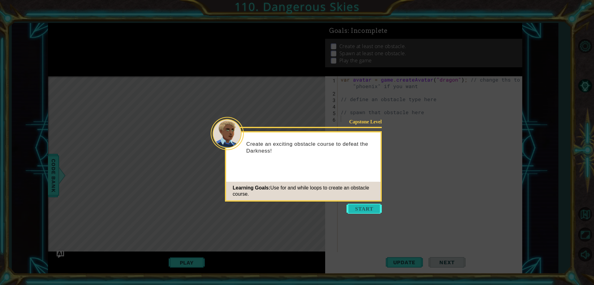
click at [362, 204] on button "Start" at bounding box center [364, 208] width 35 height 10
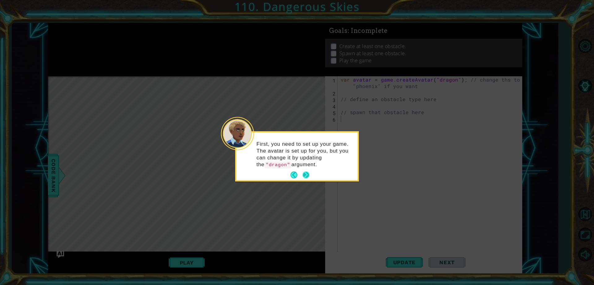
click at [309, 171] on button "Next" at bounding box center [306, 174] width 7 height 7
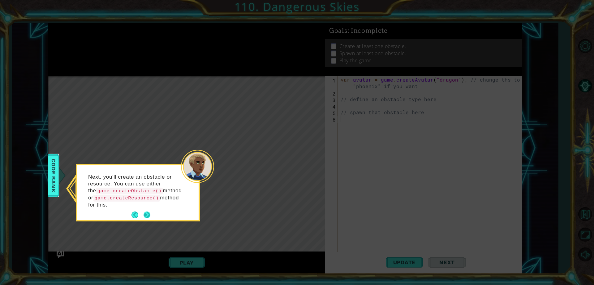
click at [147, 212] on button "Next" at bounding box center [147, 214] width 7 height 7
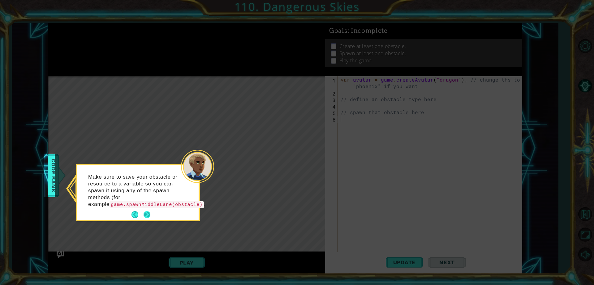
click at [144, 218] on button "Next" at bounding box center [147, 214] width 7 height 7
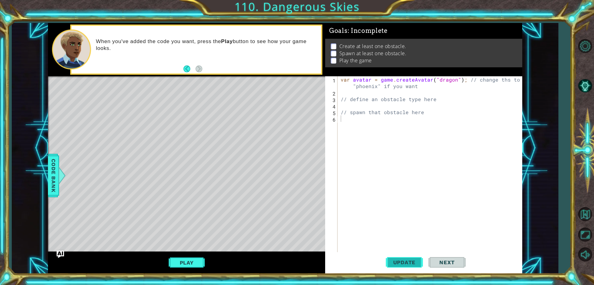
click at [407, 261] on span "Update" at bounding box center [404, 262] width 35 height 6
click at [400, 263] on span "Update" at bounding box center [404, 262] width 35 height 6
click at [54, 171] on span "Code Bank" at bounding box center [49, 175] width 10 height 38
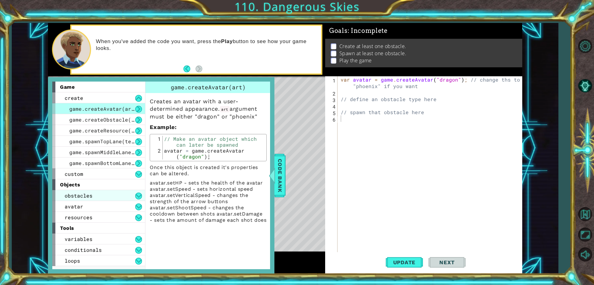
click at [123, 195] on div "obstacles" at bounding box center [98, 195] width 93 height 11
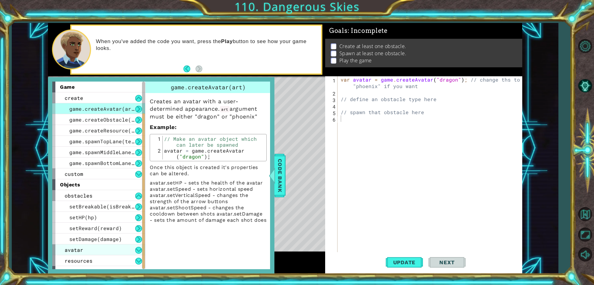
scroll to position [40, 0]
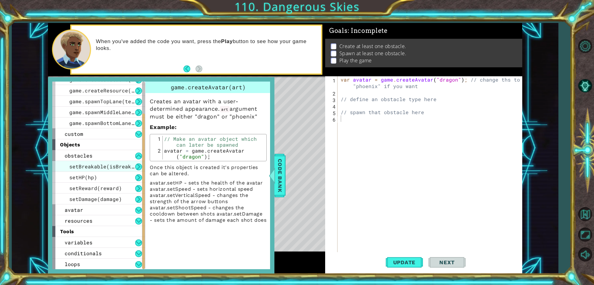
click at [98, 164] on span "setBreakable(isBreakable)" at bounding box center [107, 166] width 77 height 7
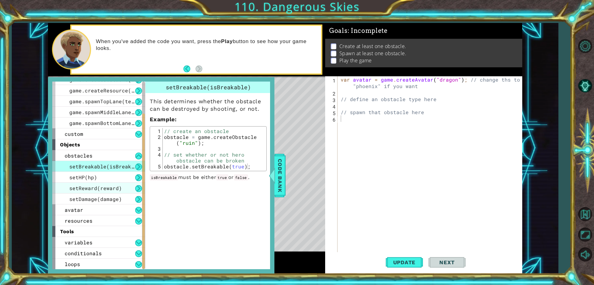
drag, startPoint x: 107, startPoint y: 189, endPoint x: 107, endPoint y: 193, distance: 3.4
click at [107, 192] on div "setReward(reward)" at bounding box center [98, 187] width 93 height 11
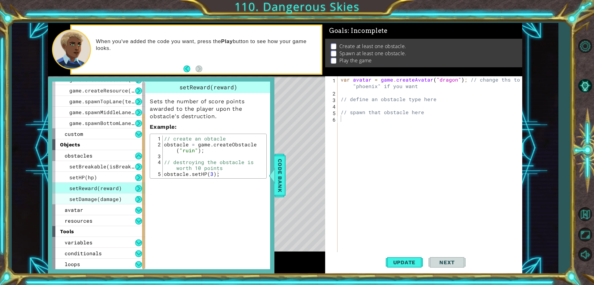
click at [107, 197] on span "setDamage(damage)" at bounding box center [95, 198] width 53 height 7
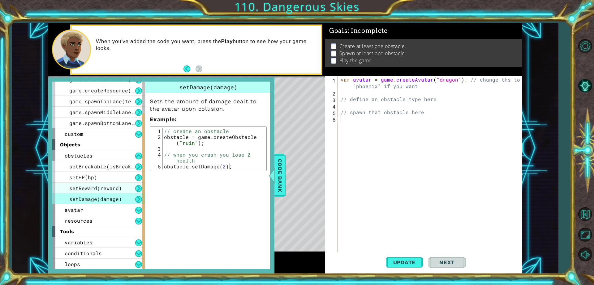
click at [107, 189] on span "setReward(reward)" at bounding box center [95, 188] width 53 height 7
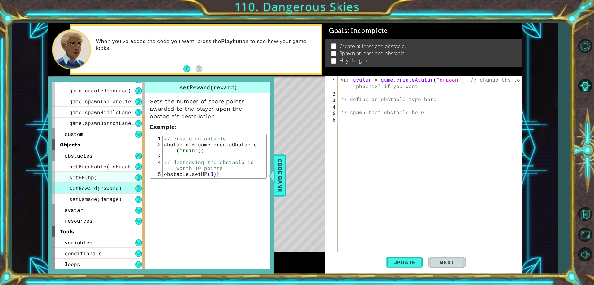
drag, startPoint x: 106, startPoint y: 187, endPoint x: 103, endPoint y: 178, distance: 9.8
click at [106, 184] on div "setReward(reward)" at bounding box center [98, 187] width 93 height 11
click at [103, 178] on div "setHP(hp)" at bounding box center [98, 177] width 93 height 11
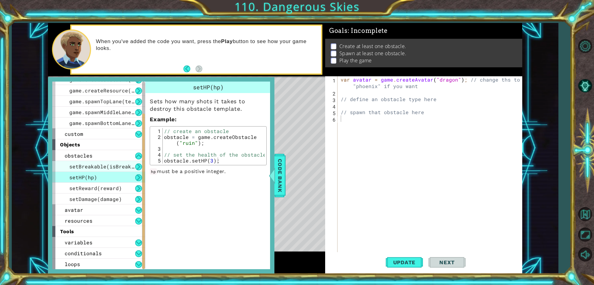
click at [103, 165] on span "setBreakable(isBreakable)" at bounding box center [107, 166] width 77 height 7
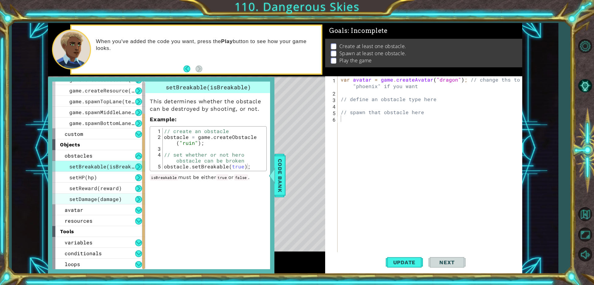
click at [102, 199] on span "setDamage(damage)" at bounding box center [95, 198] width 53 height 7
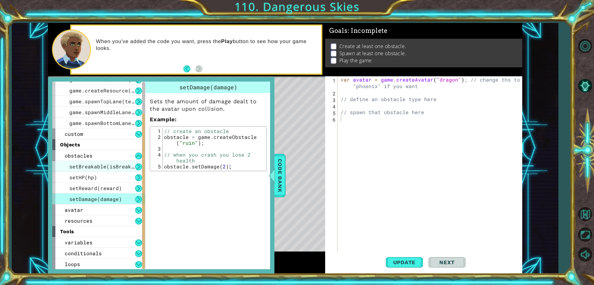
drag, startPoint x: 108, startPoint y: 165, endPoint x: 135, endPoint y: 161, distance: 27.2
click at [109, 165] on span "setBreakable(isBreakable)" at bounding box center [107, 166] width 77 height 7
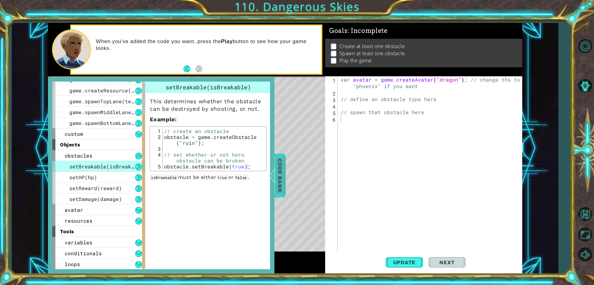
click at [281, 173] on span "Code Bank" at bounding box center [279, 175] width 10 height 38
